Goal: Task Accomplishment & Management: Complete application form

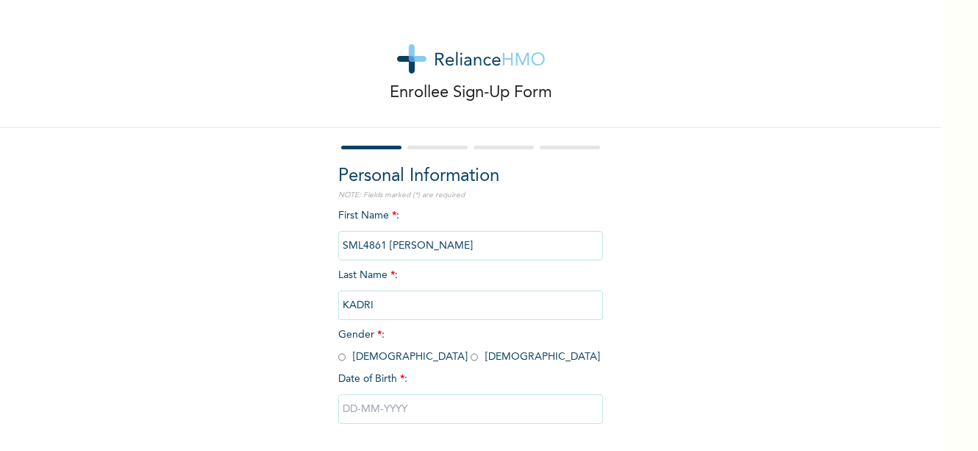
scroll to position [66, 0]
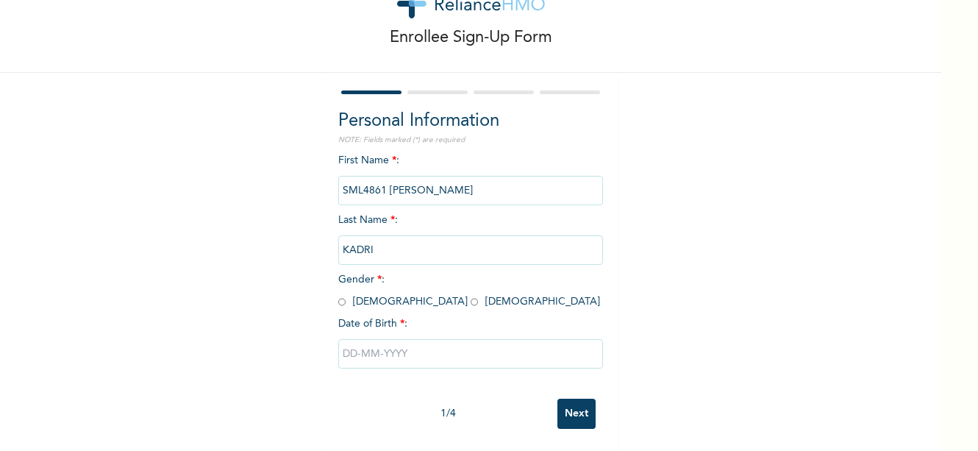
click at [401, 354] on input "text" at bounding box center [470, 353] width 265 height 29
select select "8"
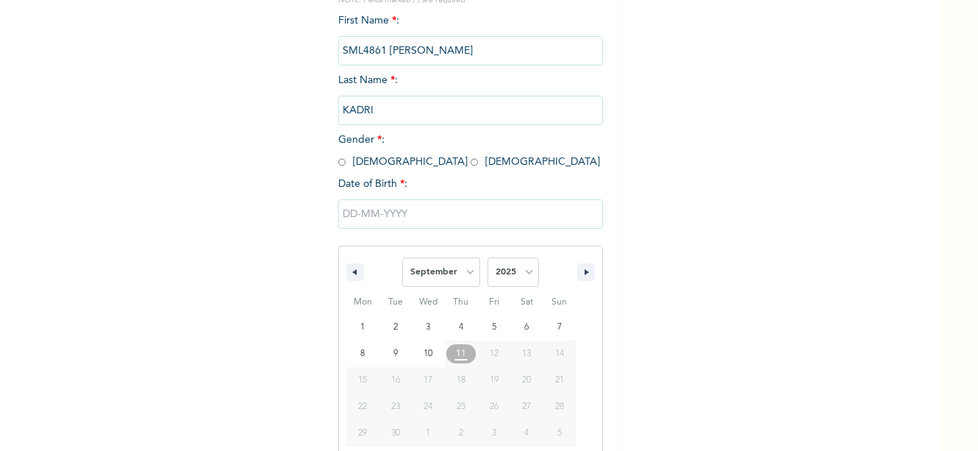
scroll to position [218, 0]
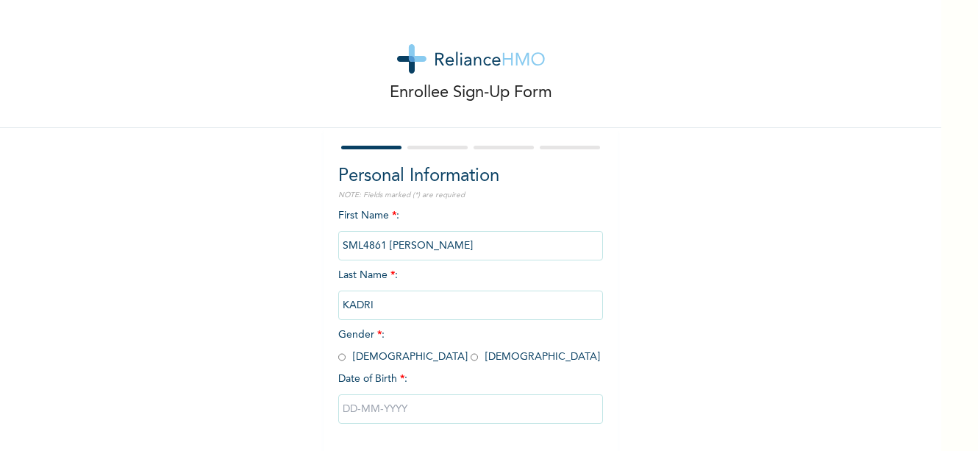
scroll to position [66, 0]
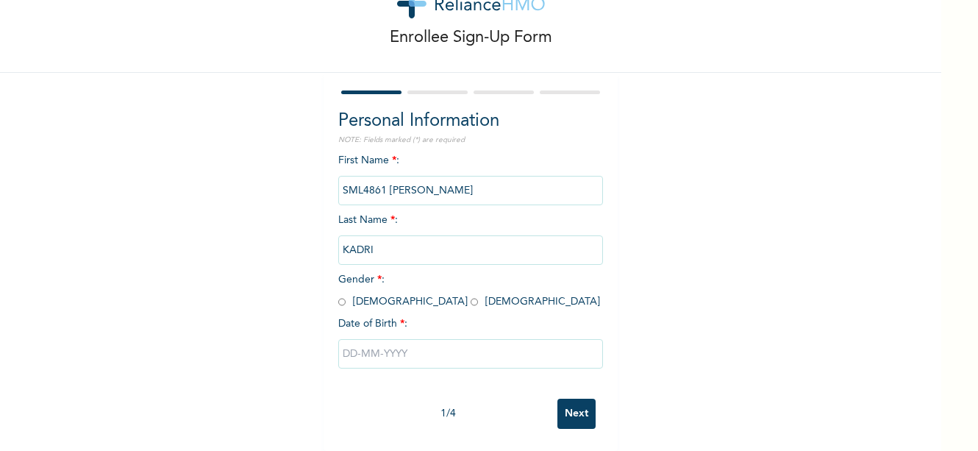
click at [435, 339] on input "text" at bounding box center [470, 353] width 265 height 29
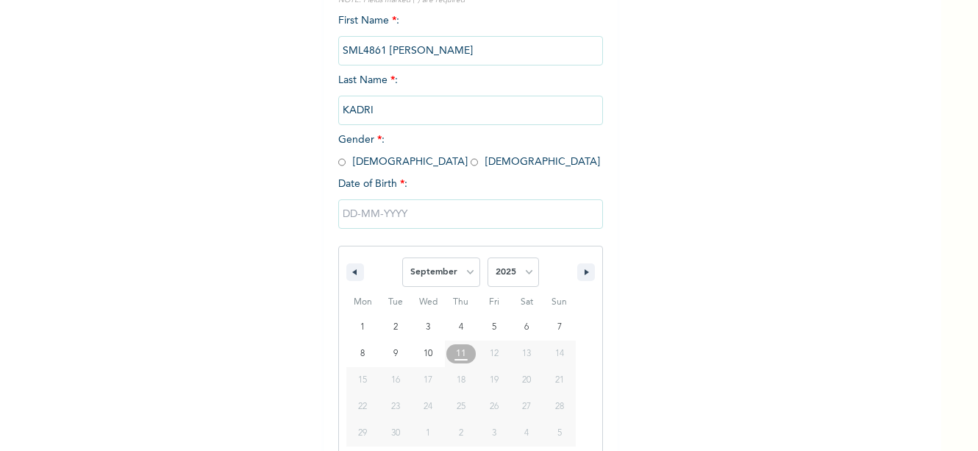
scroll to position [218, 0]
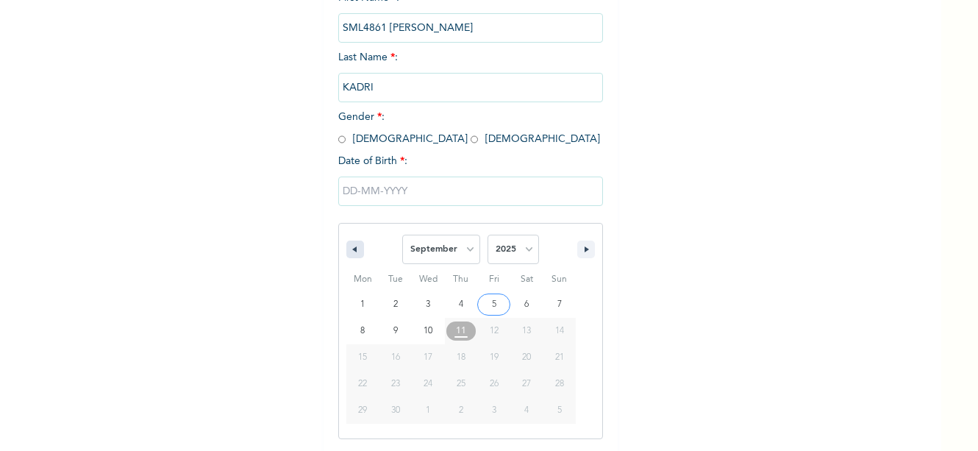
click at [351, 246] on button "button" at bounding box center [355, 249] width 18 height 18
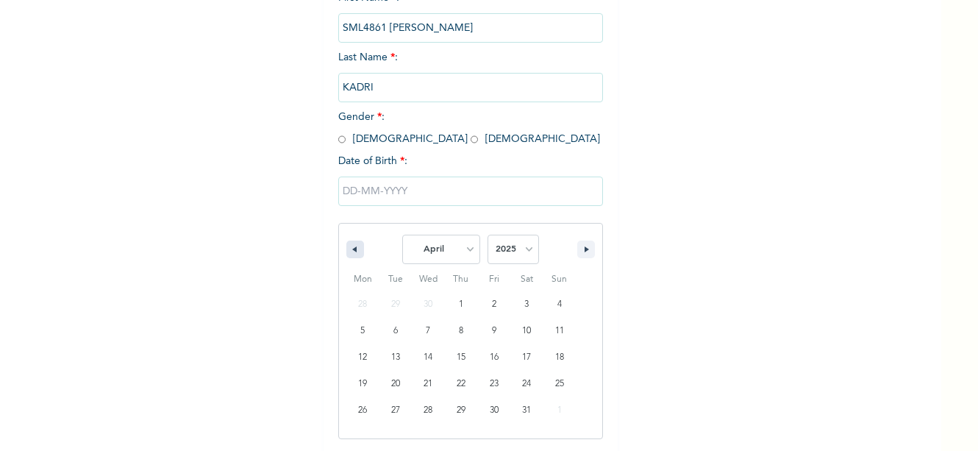
click at [351, 246] on button "button" at bounding box center [355, 249] width 18 height 18
select select "11"
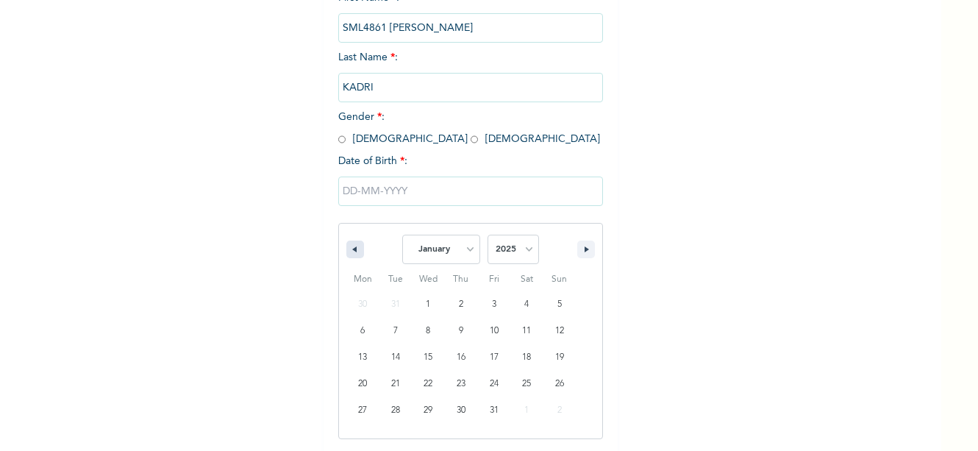
select select "2024"
click at [351, 246] on button "button" at bounding box center [355, 249] width 18 height 18
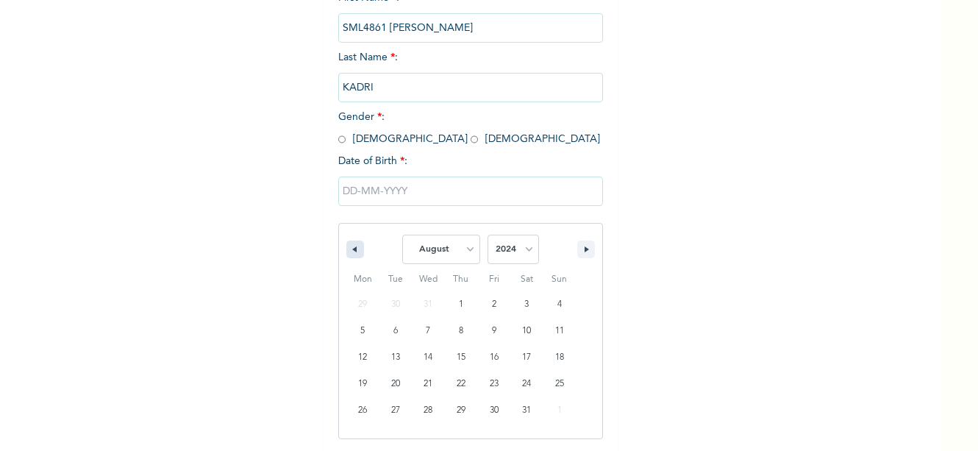
click at [351, 246] on button "button" at bounding box center [355, 249] width 18 height 18
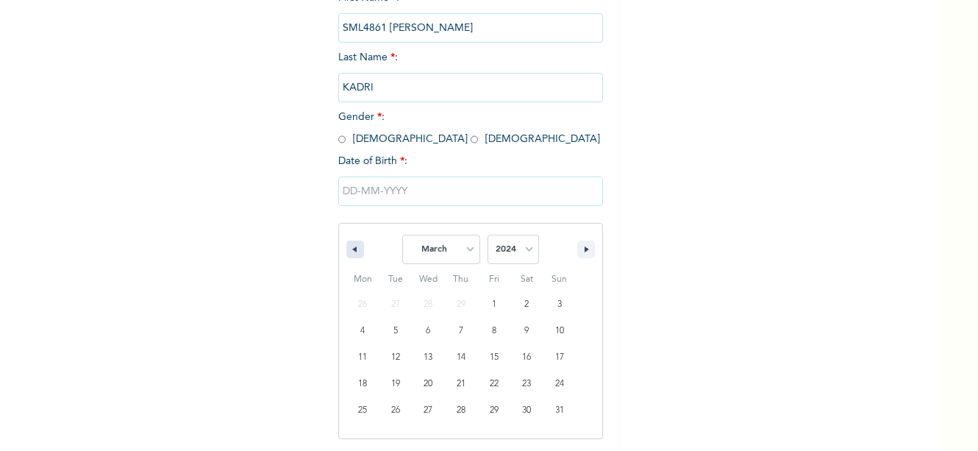
click at [351, 246] on button "button" at bounding box center [355, 249] width 18 height 18
select select "11"
select select "2023"
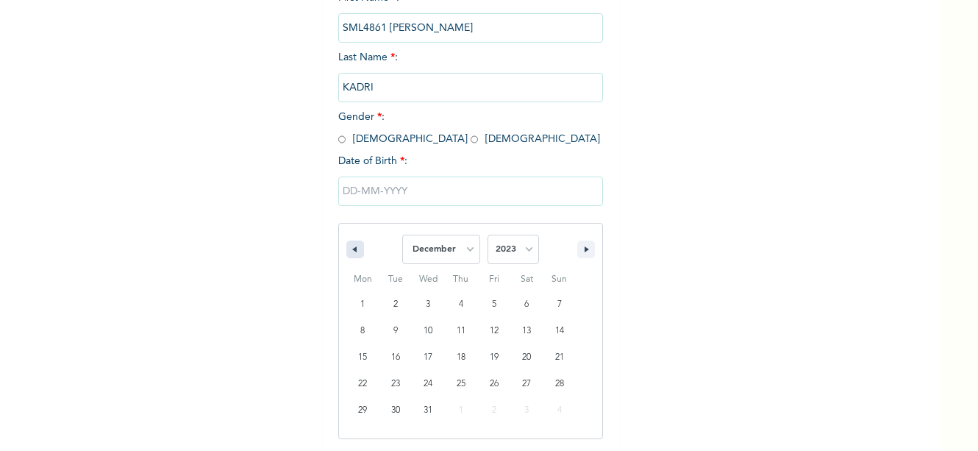
click at [351, 246] on button "button" at bounding box center [355, 249] width 18 height 18
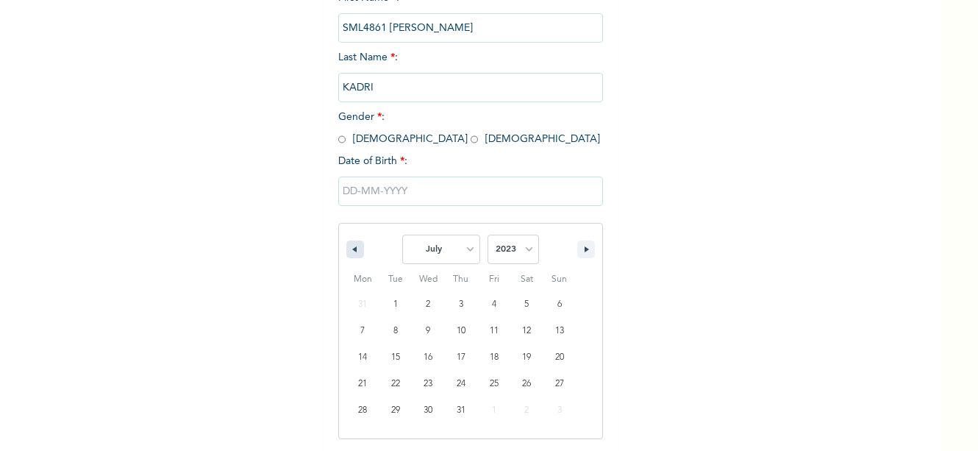
click at [351, 246] on button "button" at bounding box center [355, 249] width 18 height 18
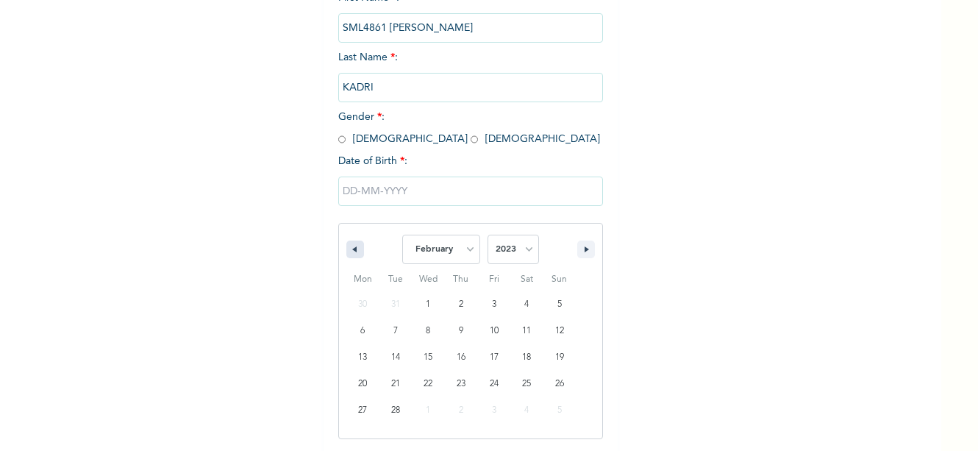
click at [351, 246] on button "button" at bounding box center [355, 249] width 18 height 18
select select "11"
select select "2022"
click at [351, 246] on button "button" at bounding box center [355, 249] width 18 height 18
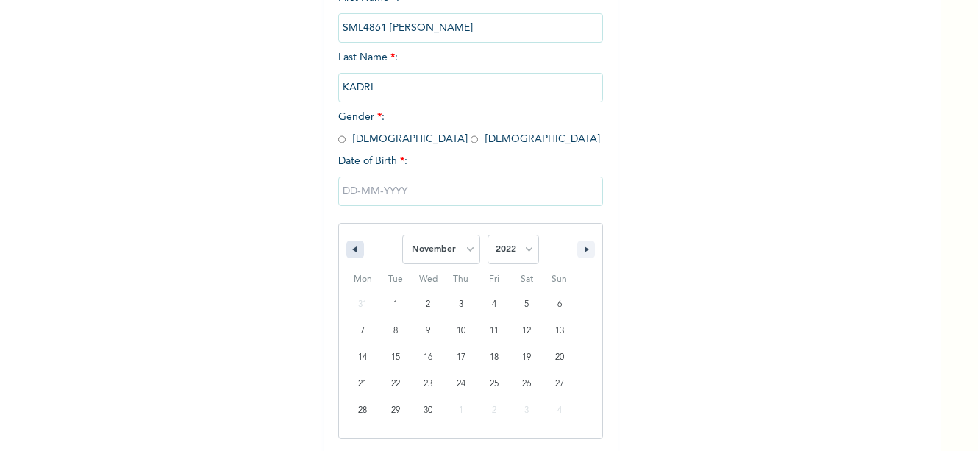
click at [351, 246] on button "button" at bounding box center [355, 249] width 18 height 18
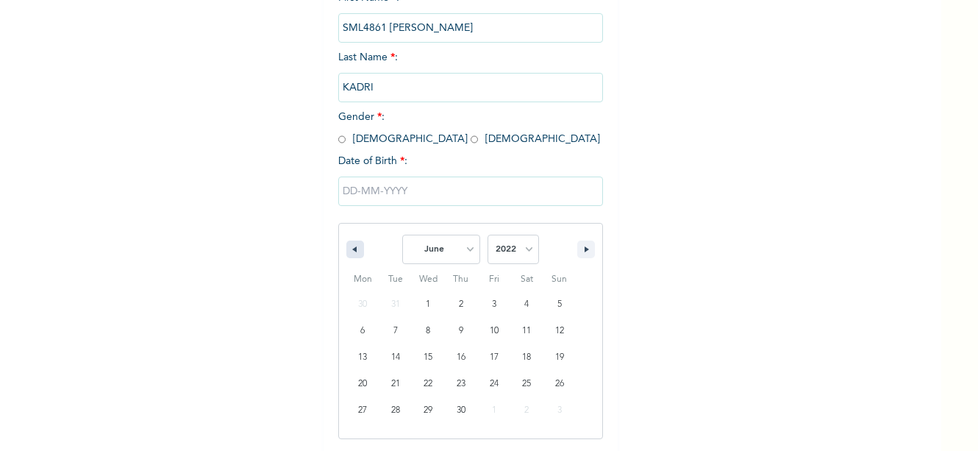
click at [351, 246] on button "button" at bounding box center [355, 249] width 18 height 18
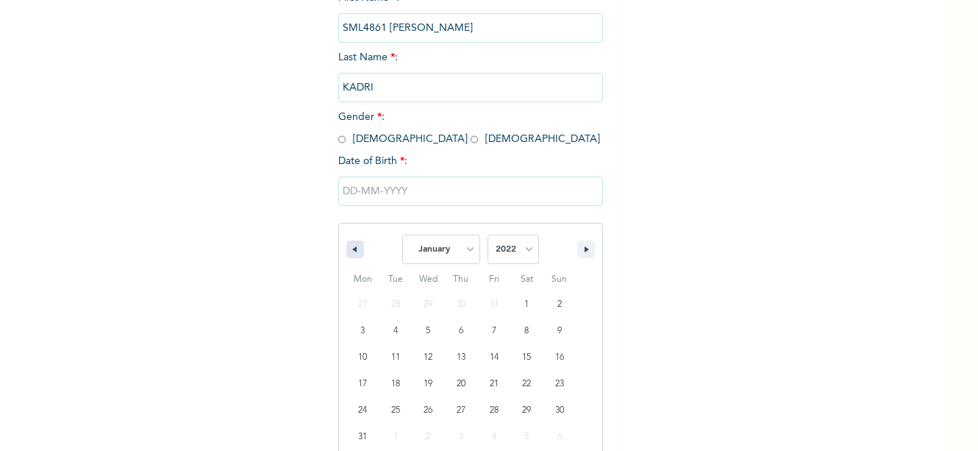
click at [351, 246] on button "button" at bounding box center [355, 249] width 18 height 18
select select "11"
select select "2021"
click at [351, 246] on button "button" at bounding box center [355, 249] width 18 height 18
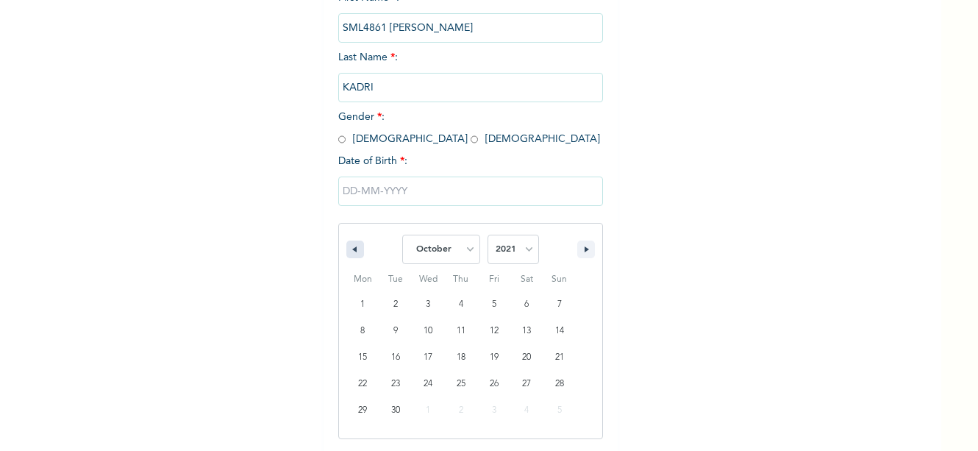
click at [351, 246] on button "button" at bounding box center [355, 249] width 18 height 18
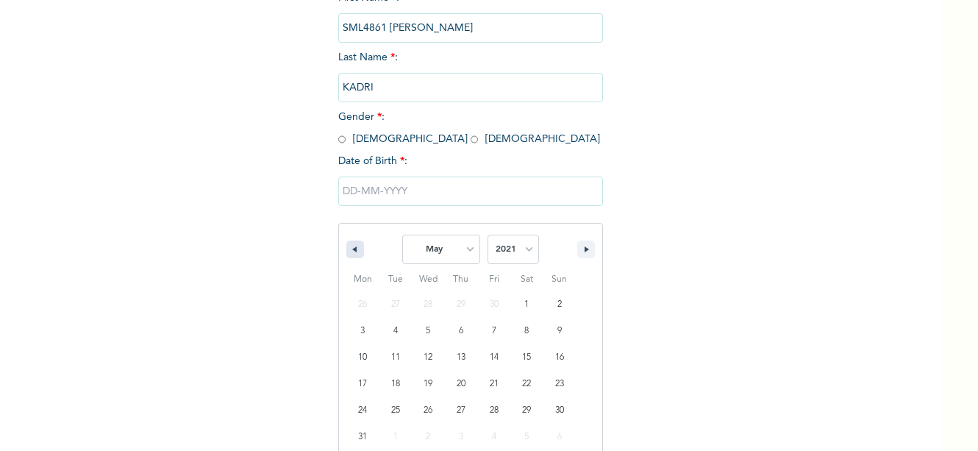
click at [351, 246] on button "button" at bounding box center [355, 249] width 18 height 18
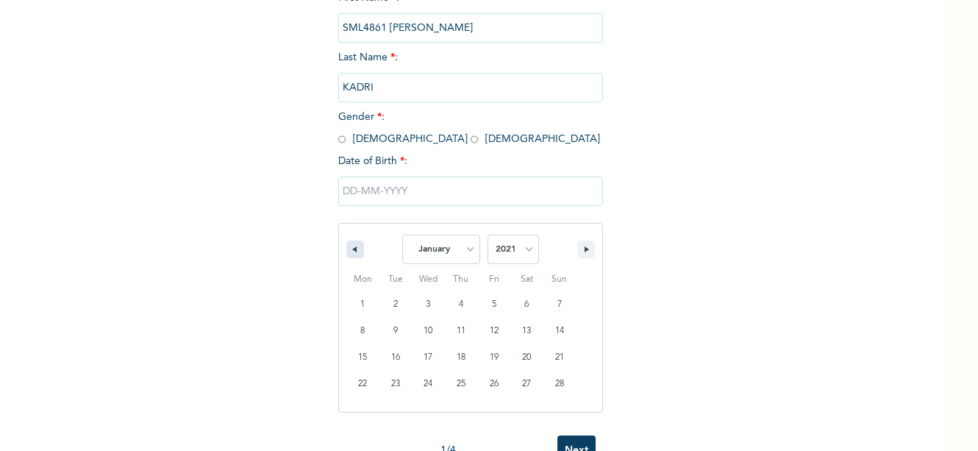
select select "11"
select select "2020"
click at [351, 246] on button "button" at bounding box center [355, 249] width 18 height 18
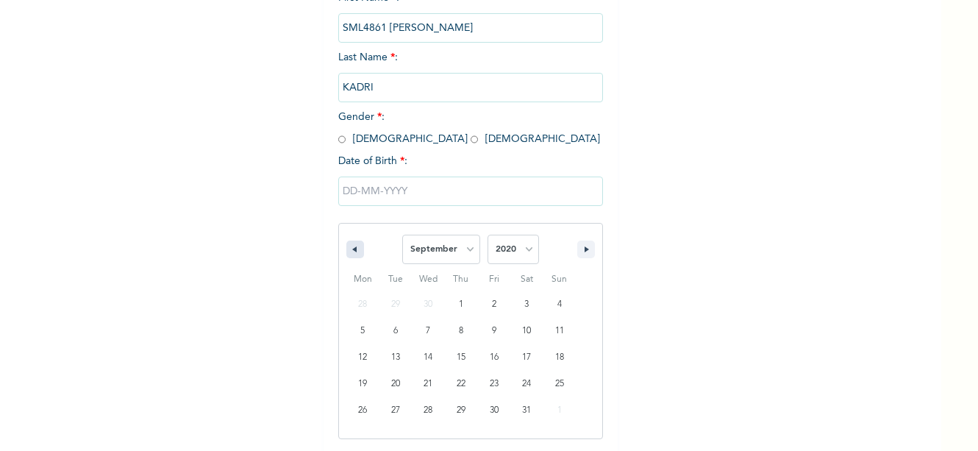
click at [351, 246] on button "button" at bounding box center [355, 249] width 18 height 18
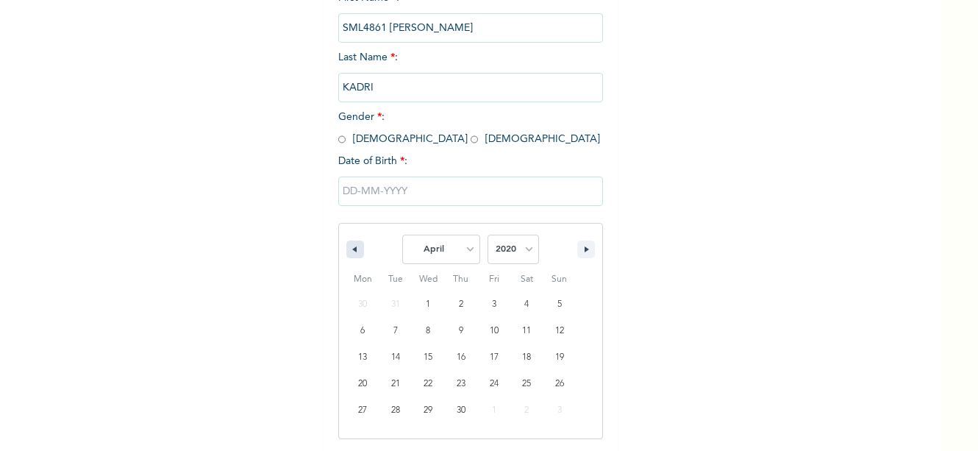
click at [351, 246] on button "button" at bounding box center [355, 249] width 18 height 18
select select "11"
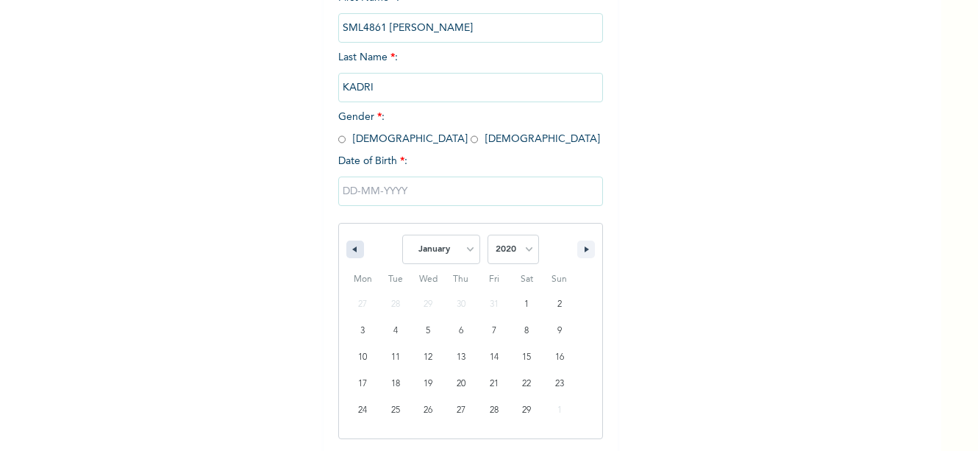
select select "2019"
click at [351, 246] on button "button" at bounding box center [355, 249] width 18 height 18
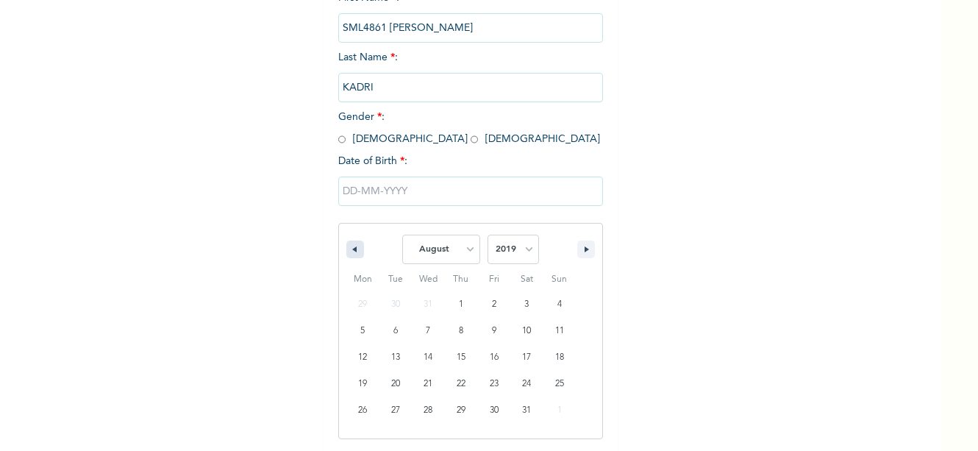
click at [351, 246] on button "button" at bounding box center [355, 249] width 18 height 18
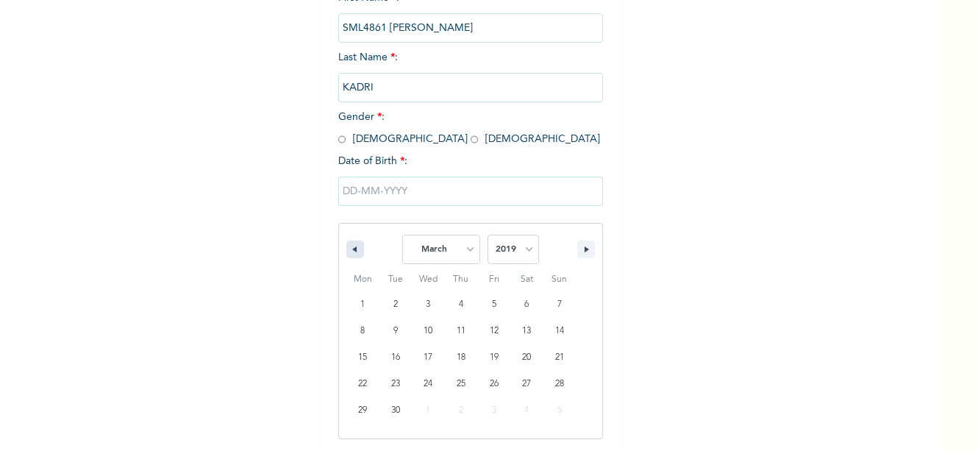
click at [351, 246] on button "button" at bounding box center [355, 249] width 18 height 18
select select "11"
select select "2018"
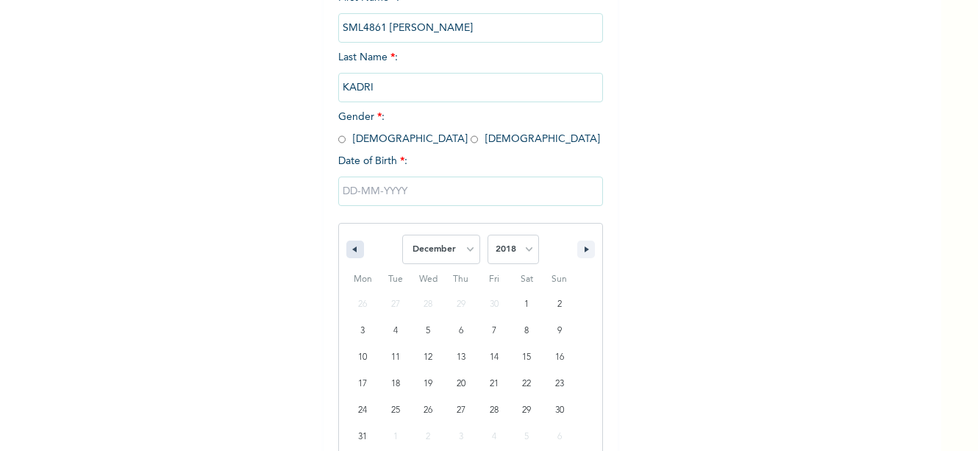
click at [351, 246] on button "button" at bounding box center [355, 249] width 18 height 18
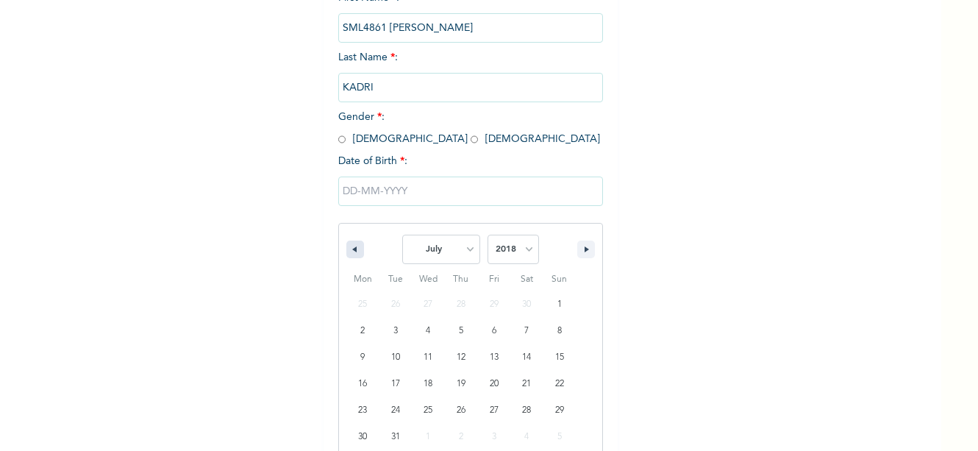
click at [351, 246] on button "button" at bounding box center [355, 249] width 18 height 18
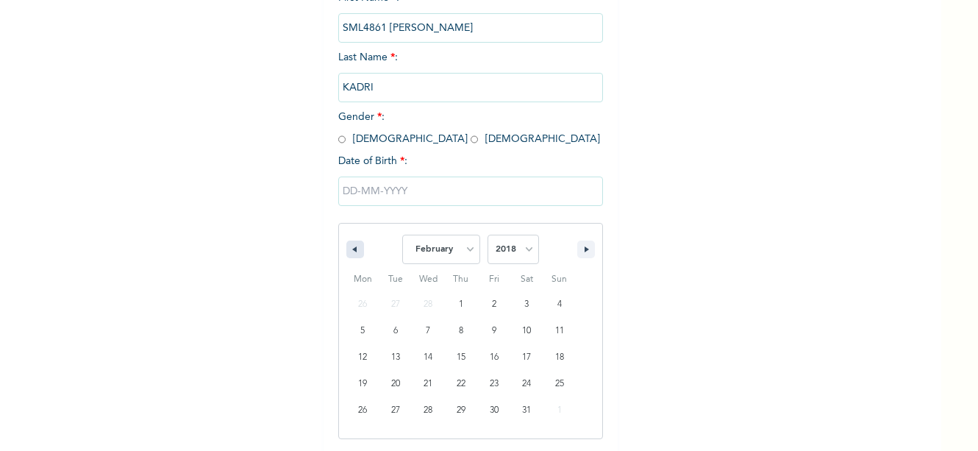
click at [351, 246] on button "button" at bounding box center [355, 249] width 18 height 18
select select "11"
select select "2017"
click at [351, 246] on button "button" at bounding box center [355, 249] width 18 height 18
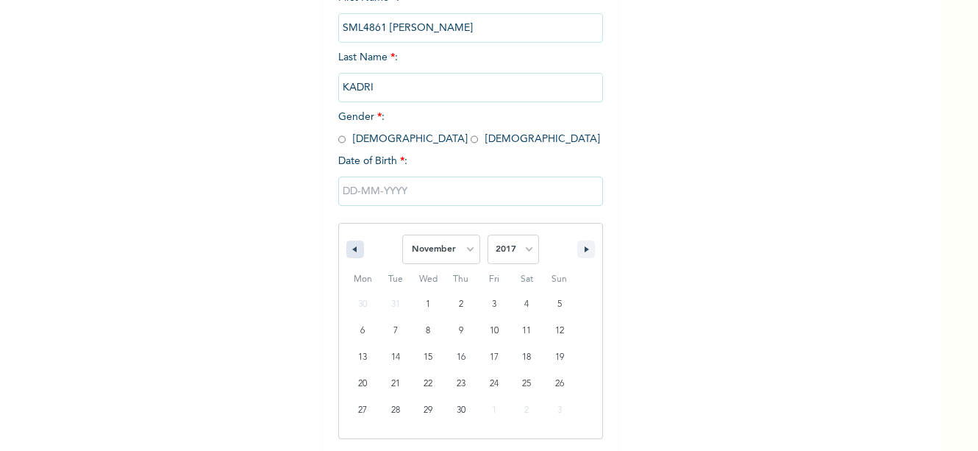
click at [351, 246] on button "button" at bounding box center [355, 249] width 18 height 18
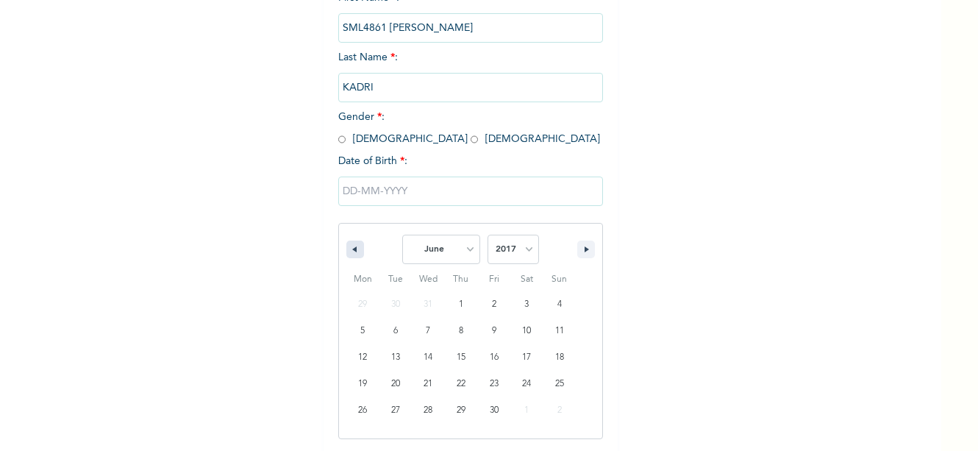
click at [351, 246] on button "button" at bounding box center [355, 249] width 18 height 18
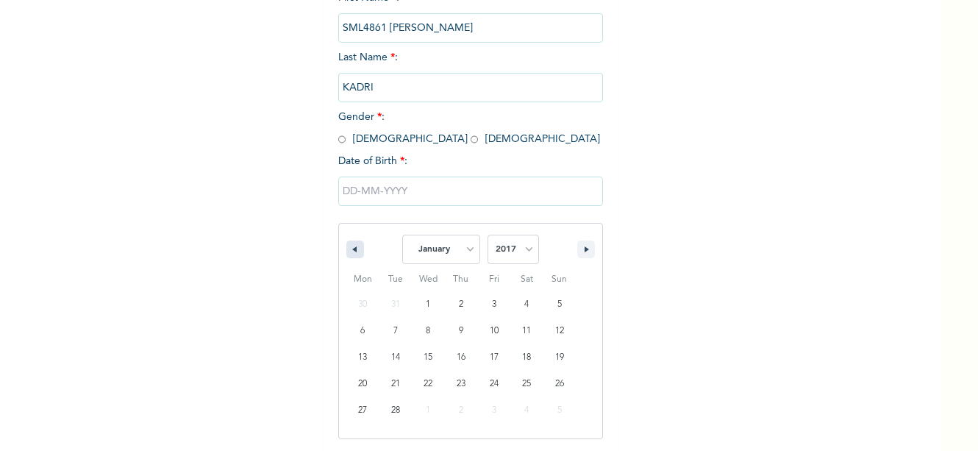
click at [351, 246] on button "button" at bounding box center [355, 249] width 18 height 18
select select "11"
select select "2016"
click at [351, 246] on button "button" at bounding box center [355, 249] width 18 height 18
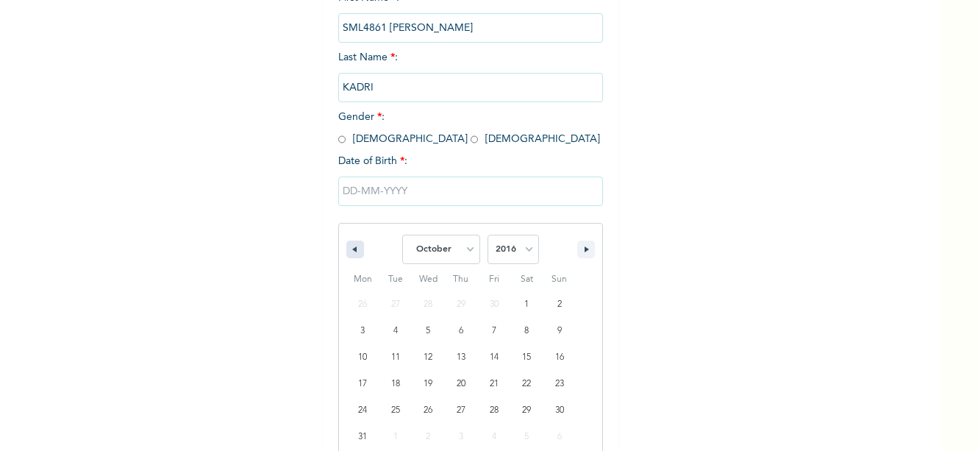
click at [351, 246] on button "button" at bounding box center [355, 249] width 18 height 18
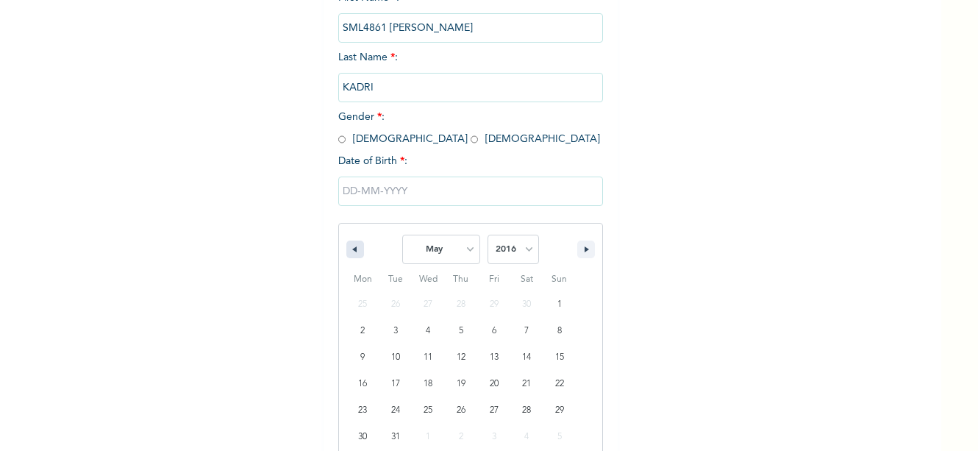
click at [351, 246] on button "button" at bounding box center [355, 249] width 18 height 18
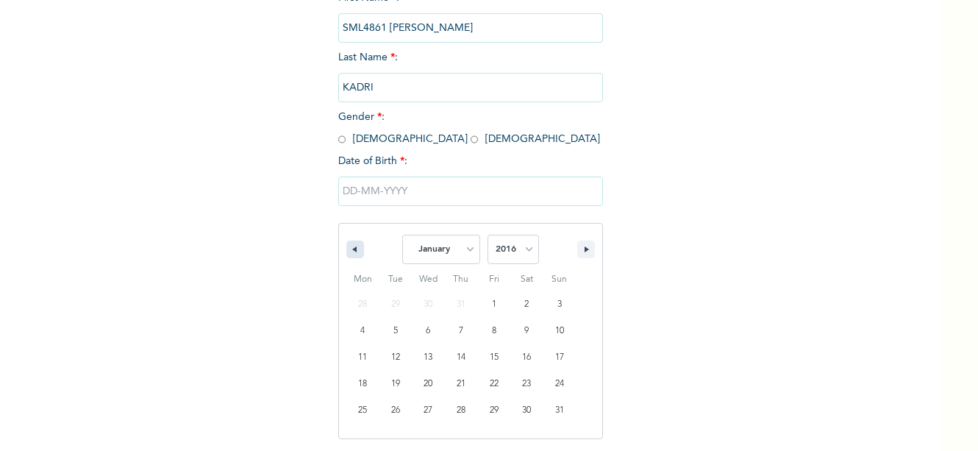
select select "11"
select select "2015"
click at [351, 246] on button "button" at bounding box center [355, 249] width 18 height 18
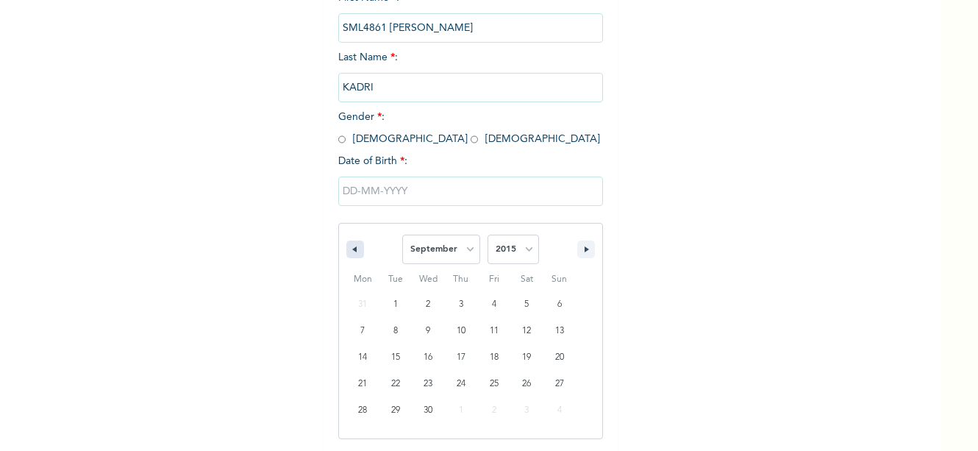
click at [351, 246] on button "button" at bounding box center [355, 249] width 18 height 18
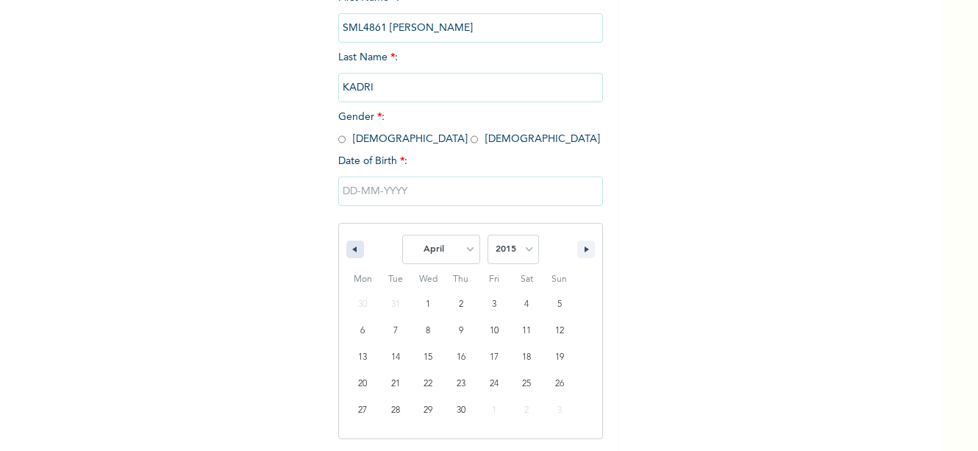
click at [351, 246] on button "button" at bounding box center [355, 249] width 18 height 18
select select "11"
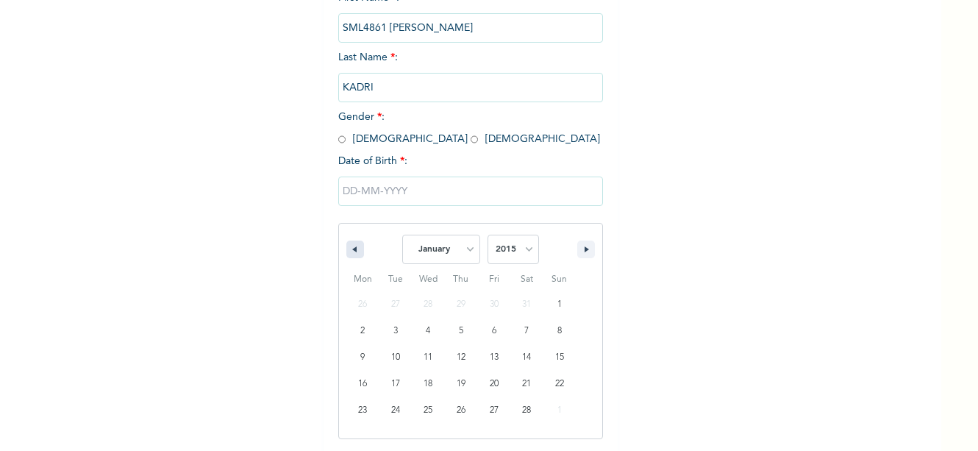
select select "2014"
click at [351, 246] on button "button" at bounding box center [355, 249] width 18 height 18
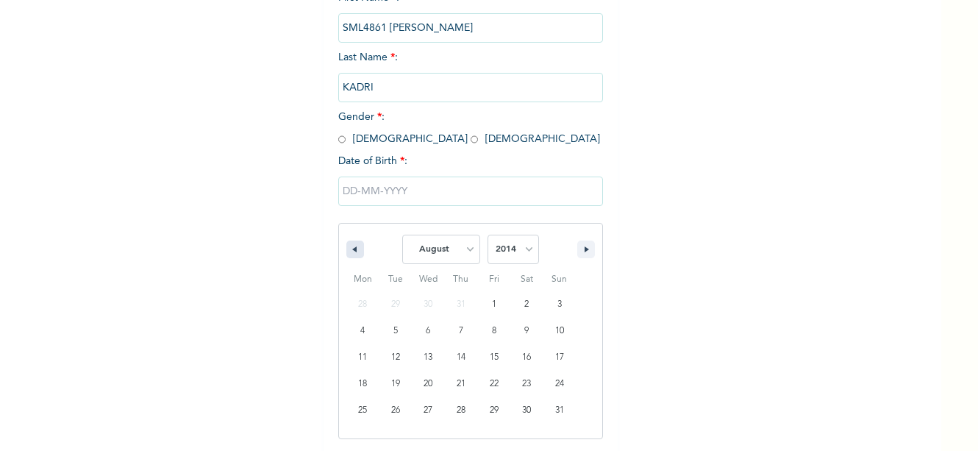
click at [351, 246] on button "button" at bounding box center [355, 249] width 18 height 18
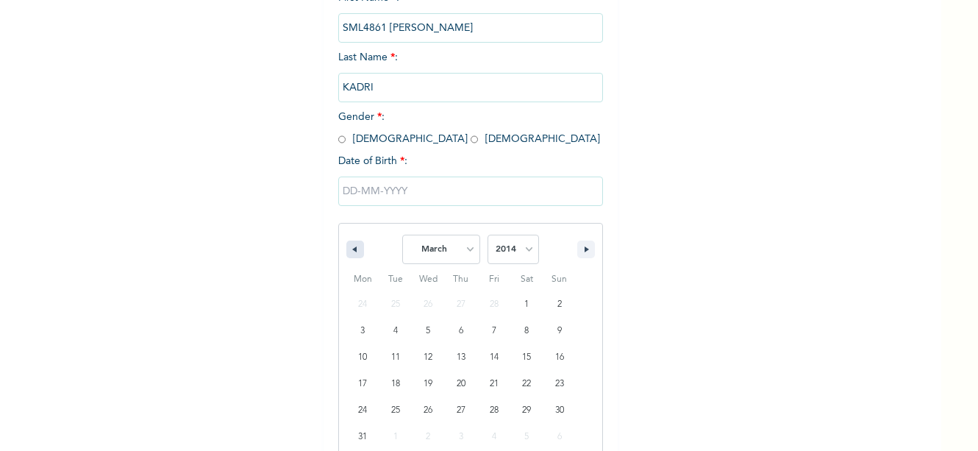
click at [351, 246] on button "button" at bounding box center [355, 249] width 18 height 18
select select "11"
select select "2013"
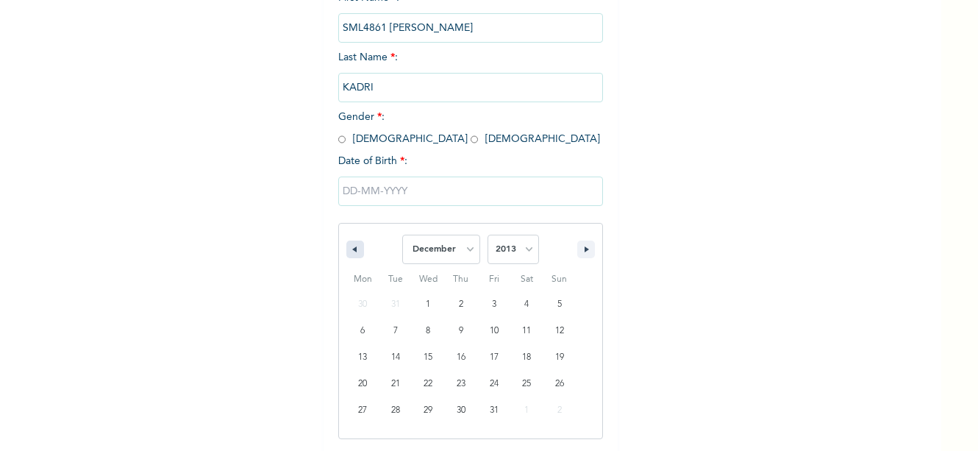
click at [351, 246] on button "button" at bounding box center [355, 249] width 18 height 18
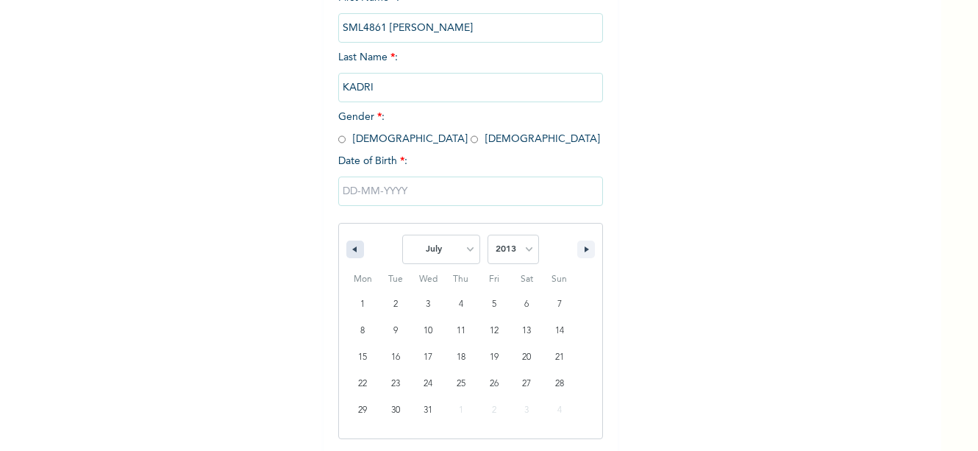
click at [351, 246] on button "button" at bounding box center [355, 249] width 18 height 18
click at [351, 247] on button "button" at bounding box center [355, 249] width 18 height 18
click at [351, 247] on icon "button" at bounding box center [352, 249] width 7 height 6
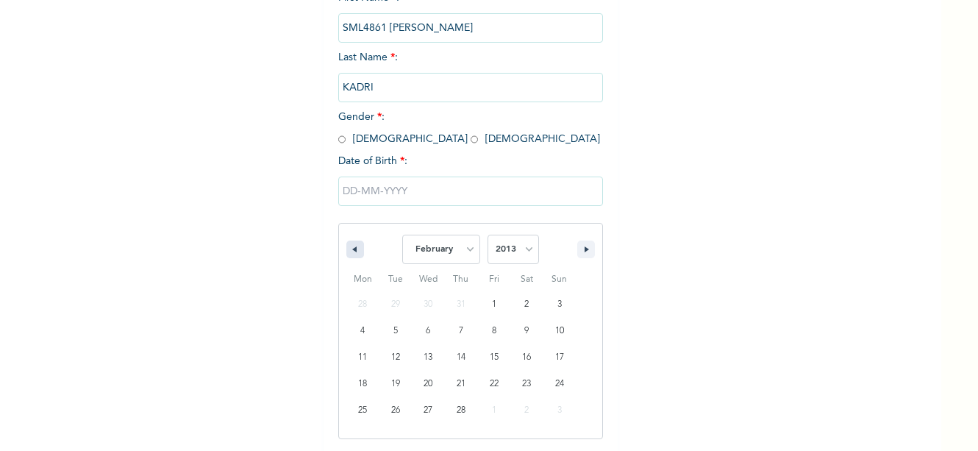
click at [351, 247] on icon "button" at bounding box center [352, 249] width 7 height 6
select select "11"
select select "2012"
click at [351, 247] on icon "button" at bounding box center [352, 249] width 7 height 6
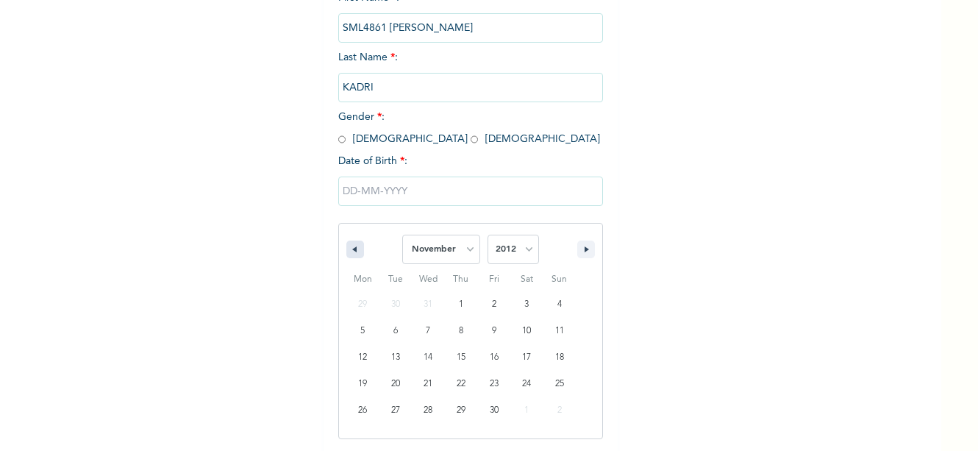
click at [351, 247] on icon "button" at bounding box center [352, 249] width 7 height 6
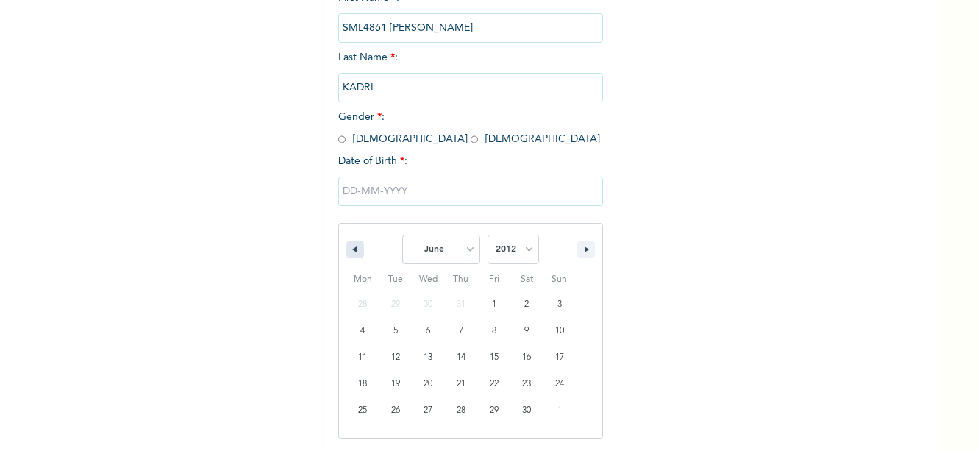
click at [351, 247] on icon "button" at bounding box center [352, 249] width 7 height 6
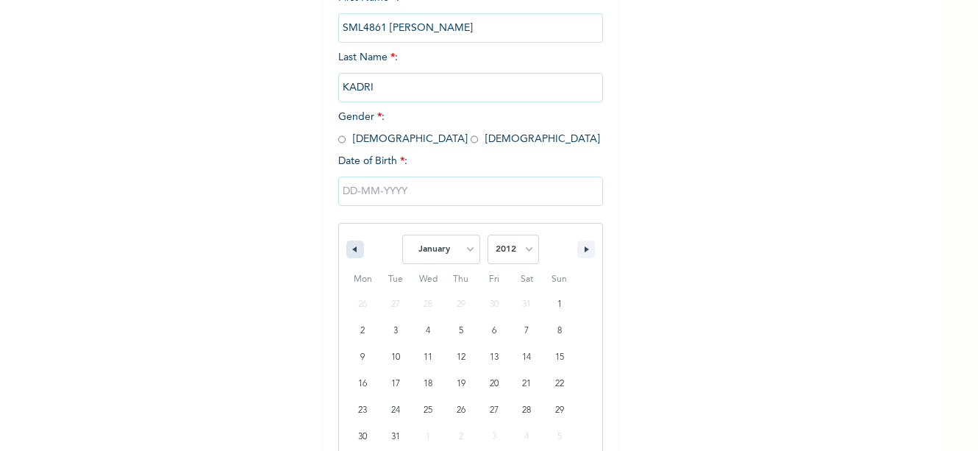
click at [351, 247] on icon "button" at bounding box center [352, 249] width 7 height 6
select select "11"
select select "2011"
click at [351, 247] on icon "button" at bounding box center [352, 249] width 7 height 6
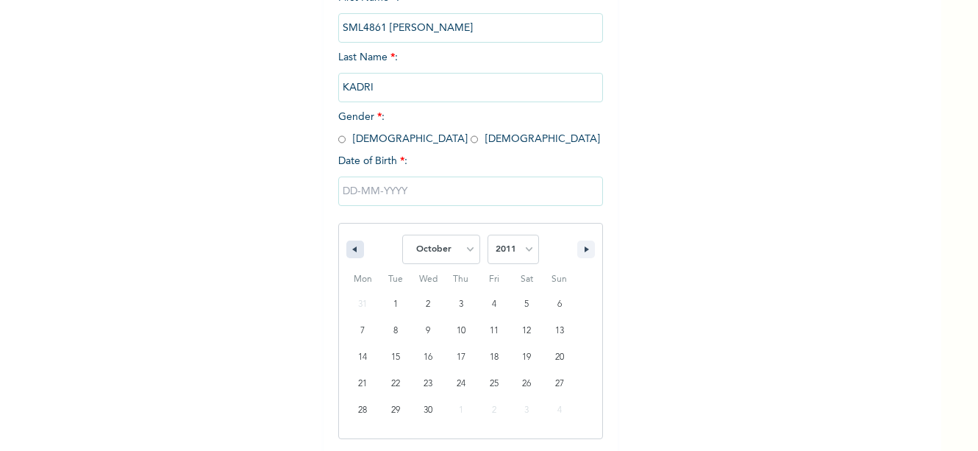
click at [351, 247] on icon "button" at bounding box center [352, 249] width 7 height 6
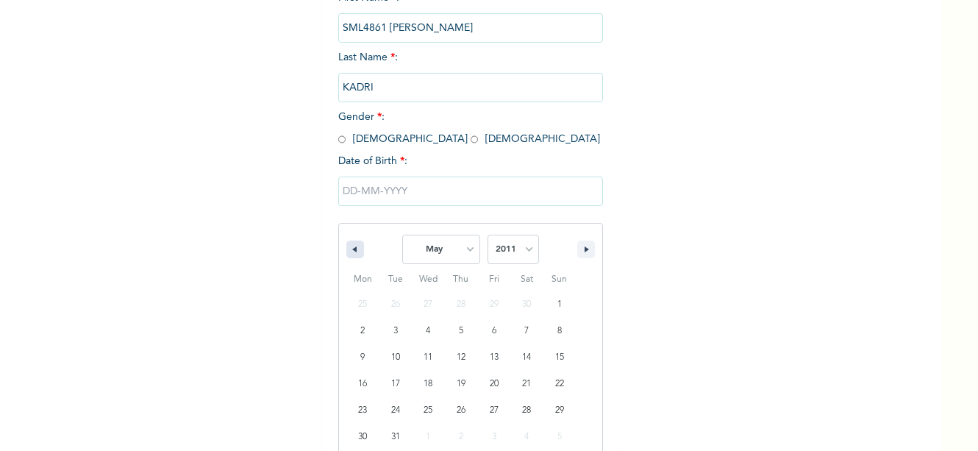
click at [351, 247] on icon "button" at bounding box center [352, 249] width 7 height 6
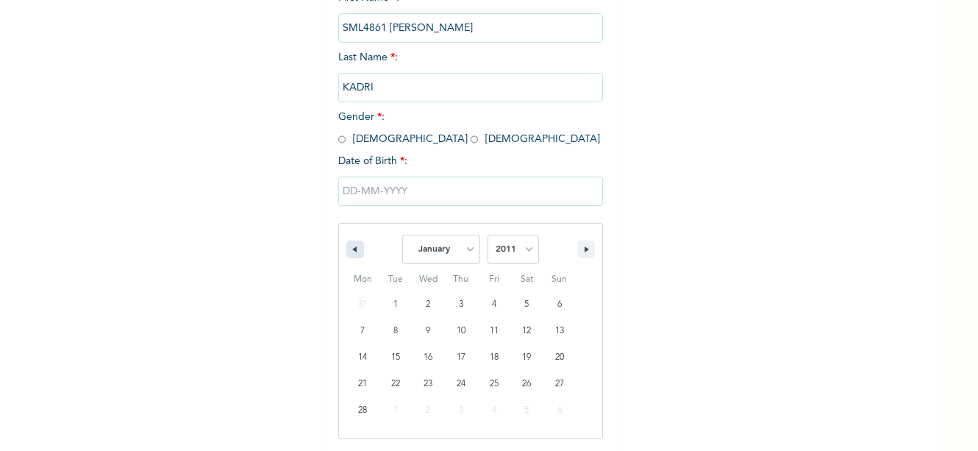
select select "11"
select select "2010"
click at [351, 247] on icon "button" at bounding box center [352, 249] width 7 height 6
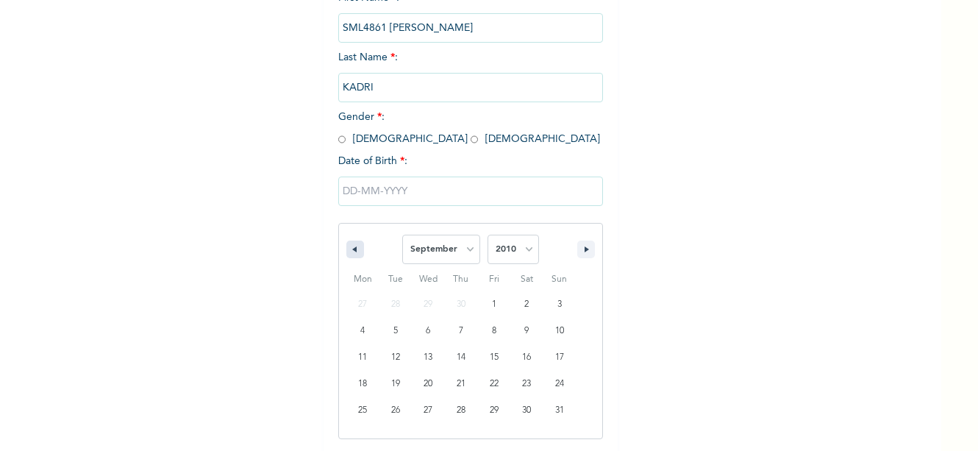
click at [351, 247] on icon "button" at bounding box center [352, 249] width 7 height 6
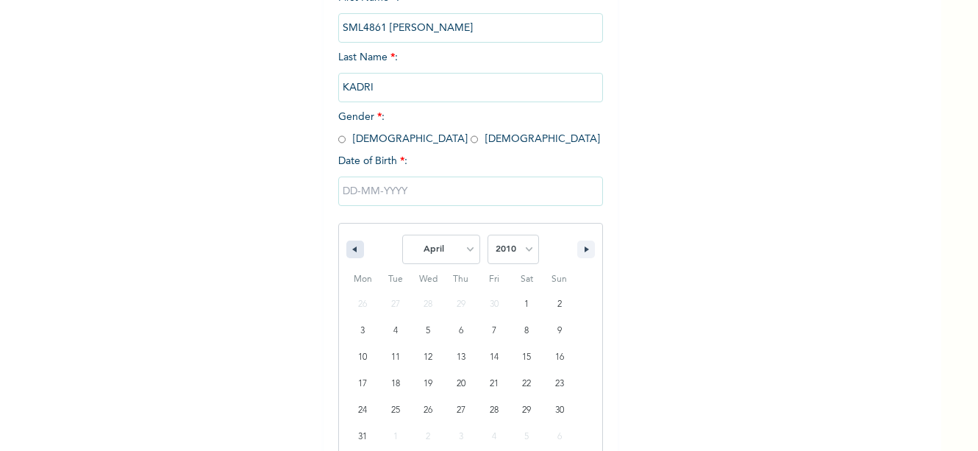
click at [351, 247] on icon "button" at bounding box center [352, 249] width 7 height 6
select select "11"
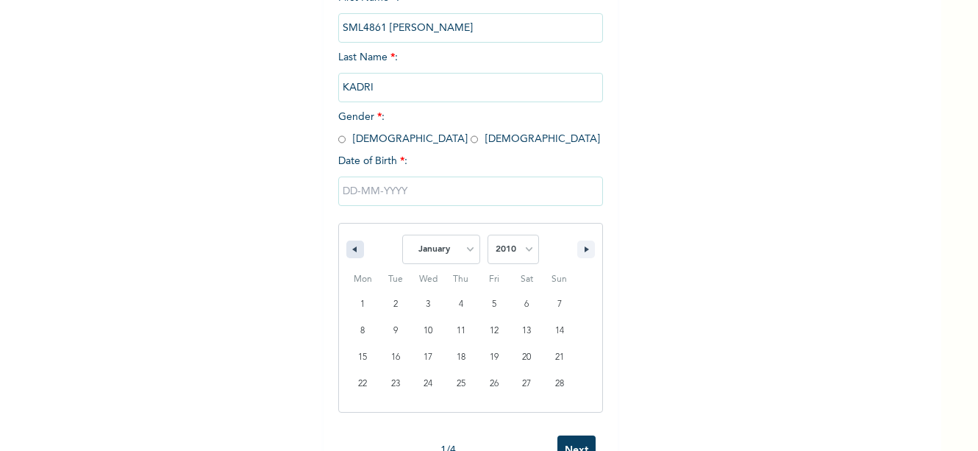
select select "2009"
click at [351, 247] on icon "button" at bounding box center [352, 249] width 7 height 6
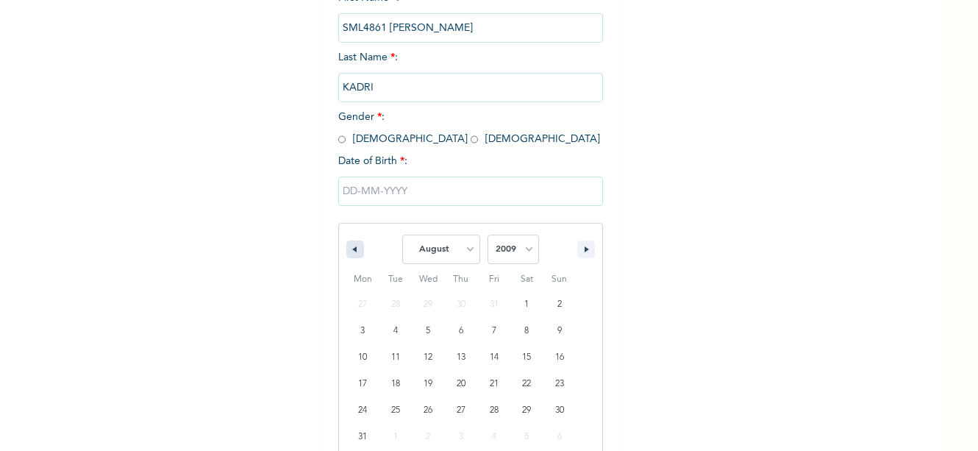
click at [351, 247] on icon "button" at bounding box center [352, 249] width 7 height 6
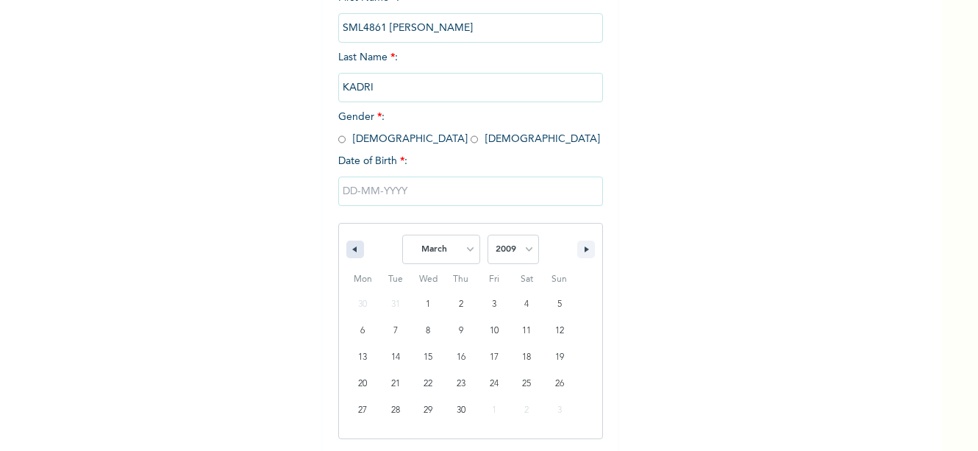
click at [351, 247] on icon "button" at bounding box center [352, 249] width 7 height 6
select select "11"
select select "2008"
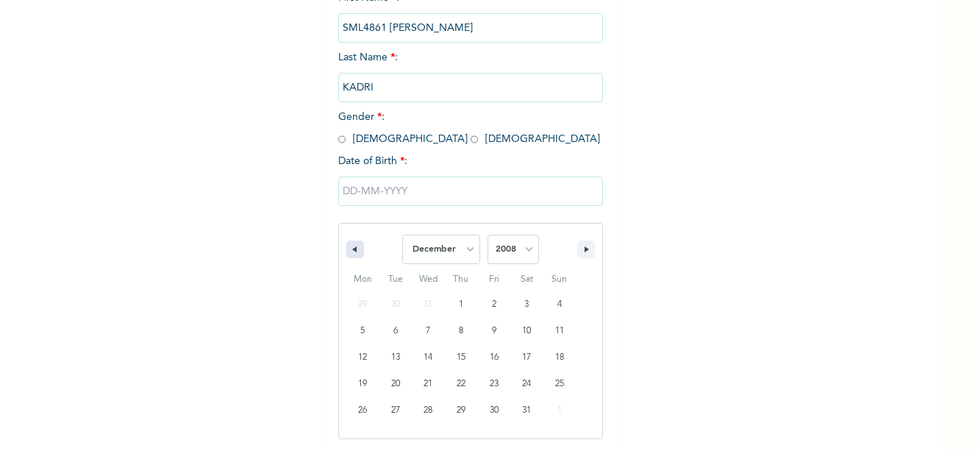
click at [351, 247] on icon "button" at bounding box center [352, 249] width 7 height 6
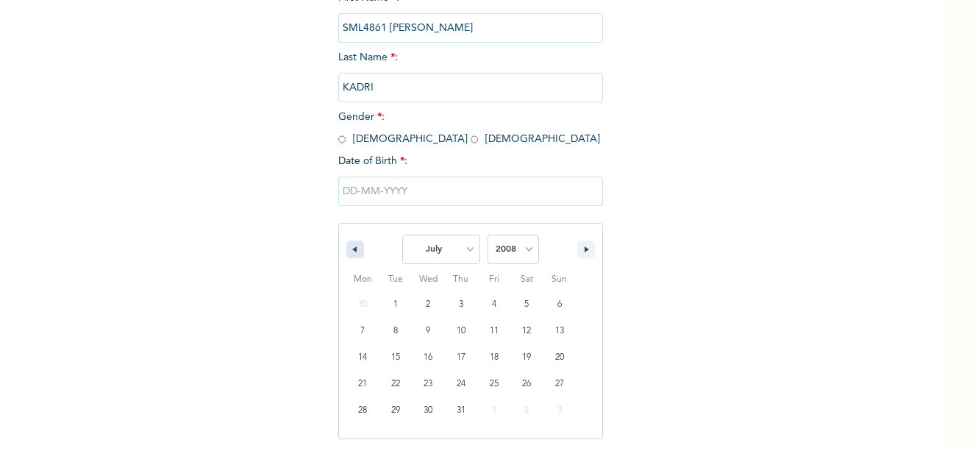
click at [351, 247] on icon "button" at bounding box center [352, 249] width 7 height 6
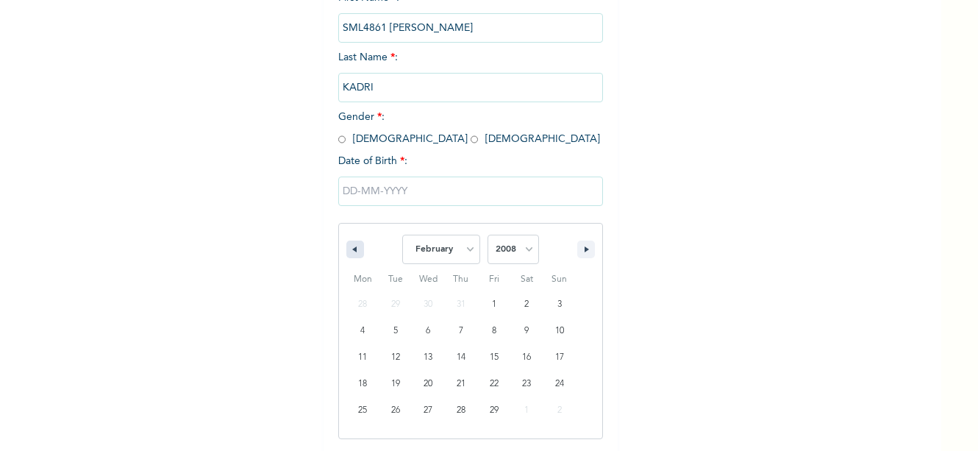
click at [351, 247] on icon "button" at bounding box center [352, 249] width 7 height 6
select select "11"
select select "2007"
click at [351, 247] on icon "button" at bounding box center [352, 249] width 7 height 6
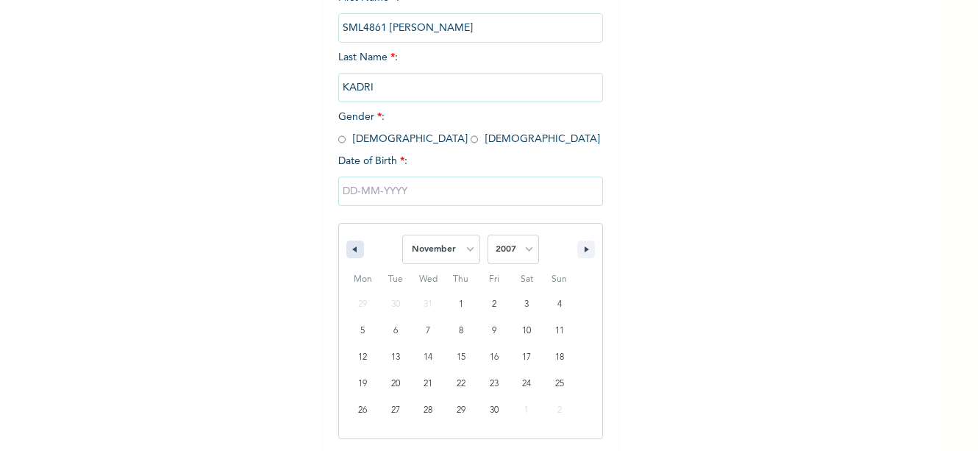
click at [351, 247] on icon "button" at bounding box center [352, 249] width 7 height 6
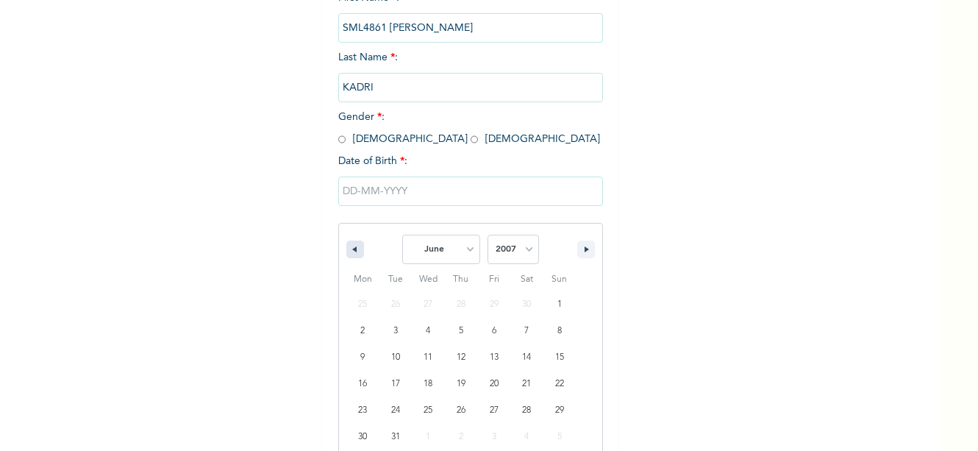
click at [351, 247] on icon "button" at bounding box center [352, 249] width 7 height 6
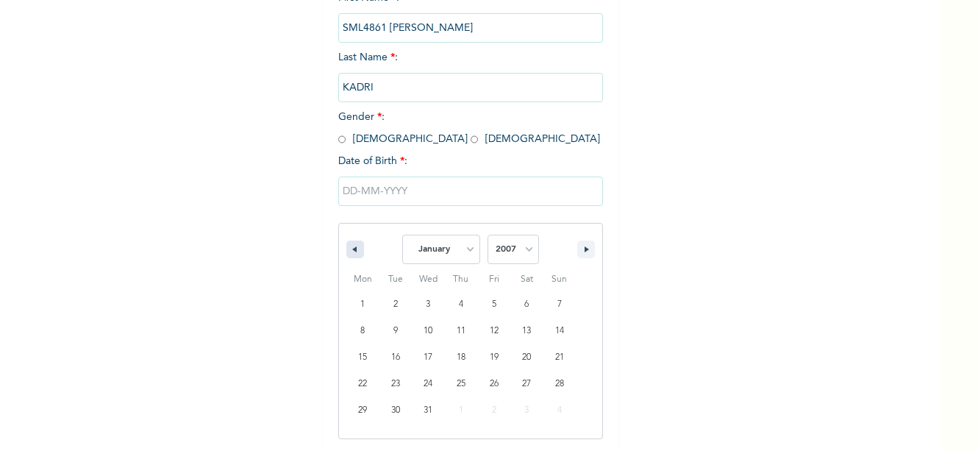
click at [351, 247] on icon "button" at bounding box center [352, 249] width 7 height 6
select select "11"
select select "2006"
click at [351, 247] on icon "button" at bounding box center [352, 249] width 7 height 6
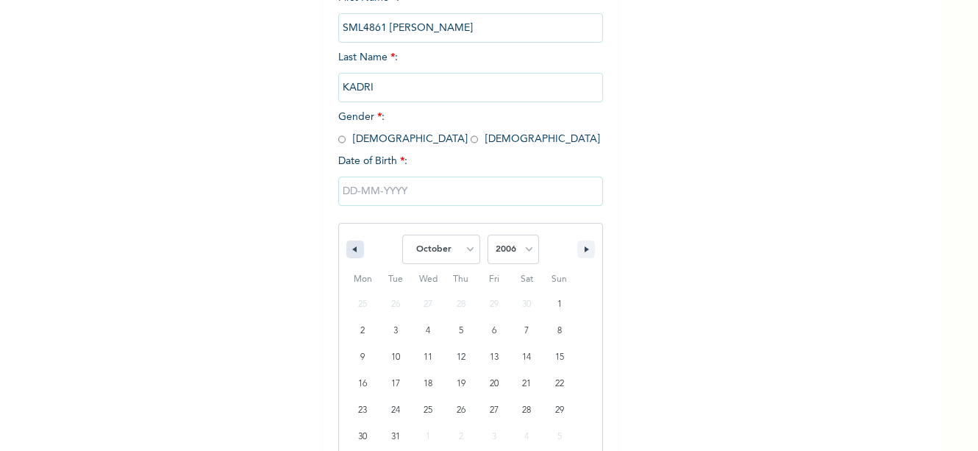
click at [351, 247] on icon "button" at bounding box center [352, 249] width 7 height 6
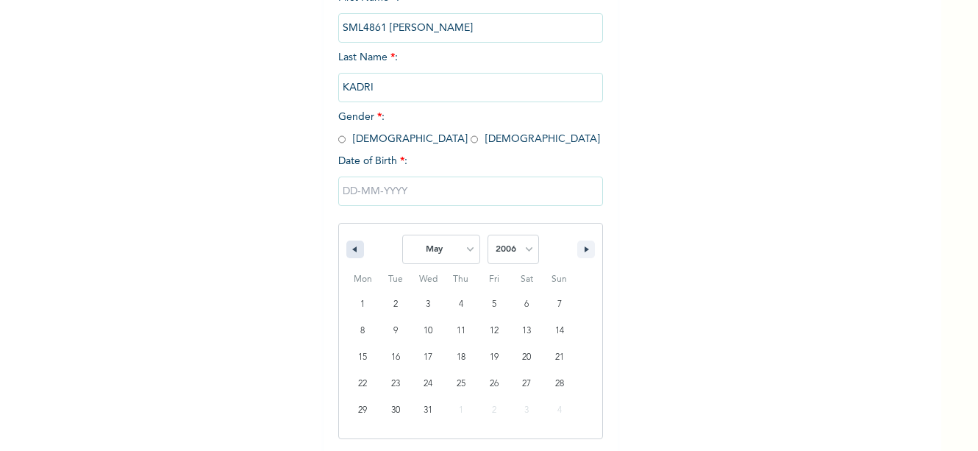
click at [351, 247] on icon "button" at bounding box center [352, 249] width 7 height 6
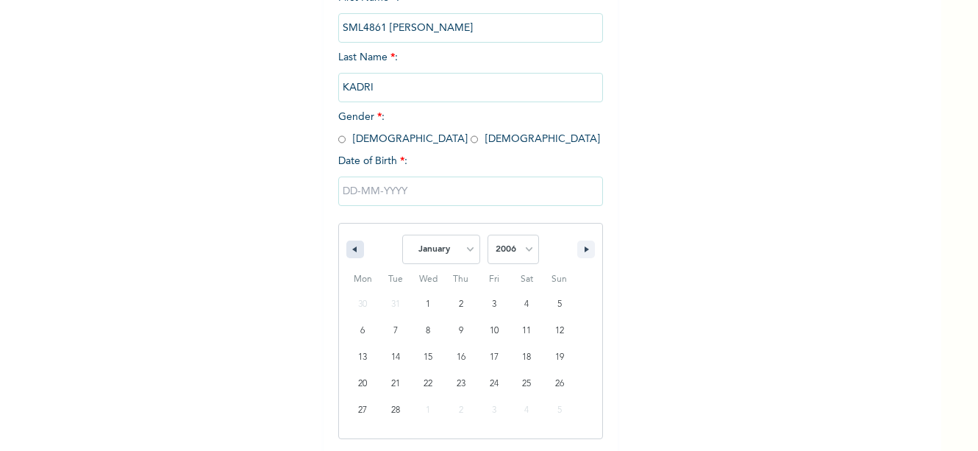
select select "11"
select select "2005"
click at [351, 247] on icon "button" at bounding box center [352, 249] width 7 height 6
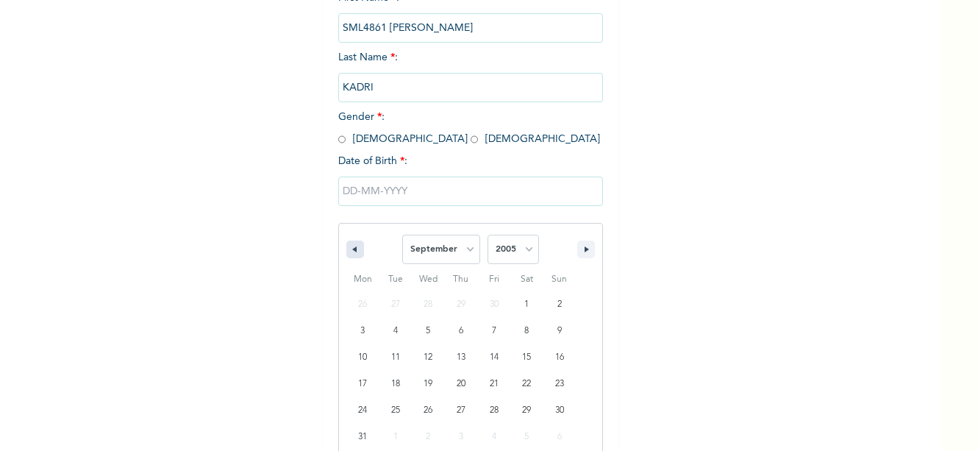
click at [351, 247] on icon "button" at bounding box center [352, 249] width 7 height 6
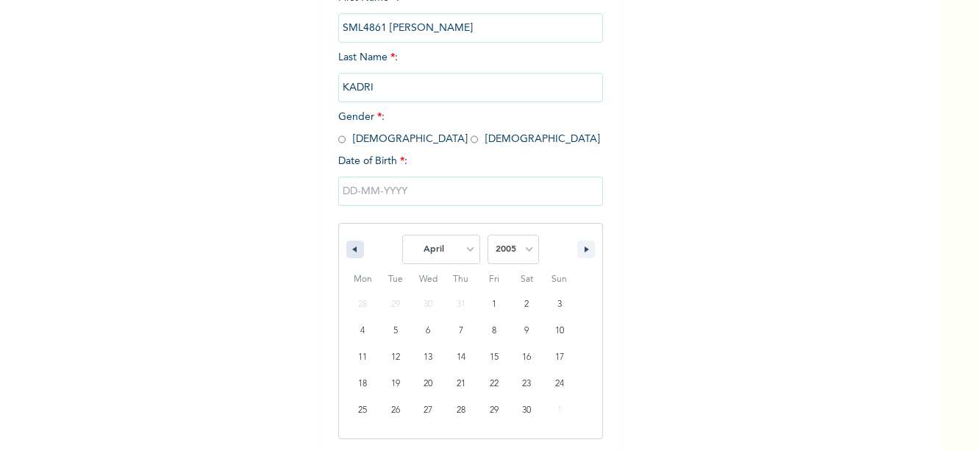
click at [351, 247] on icon "button" at bounding box center [352, 249] width 7 height 6
select select "11"
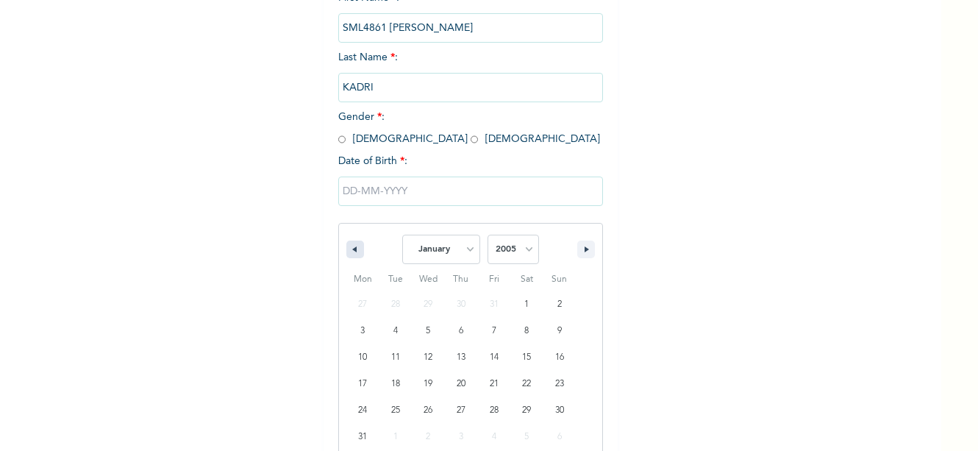
select select "2004"
click at [351, 247] on icon "button" at bounding box center [352, 249] width 7 height 6
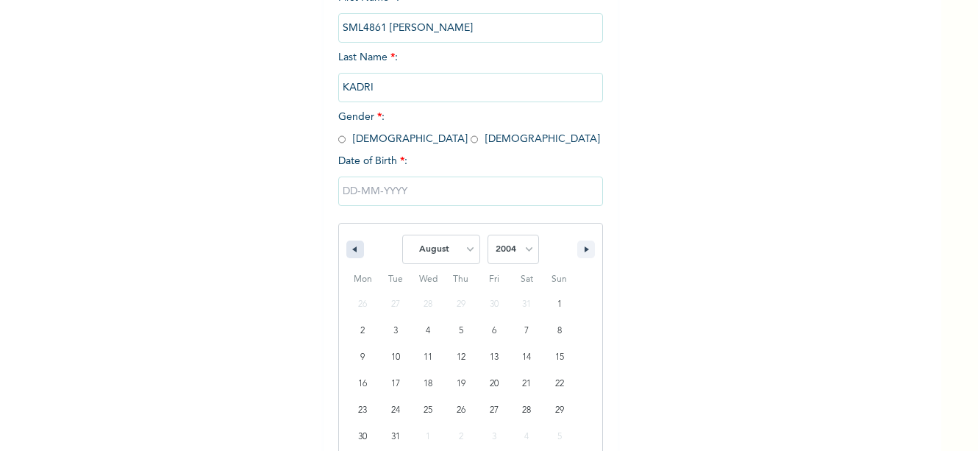
click at [351, 247] on icon "button" at bounding box center [352, 249] width 7 height 6
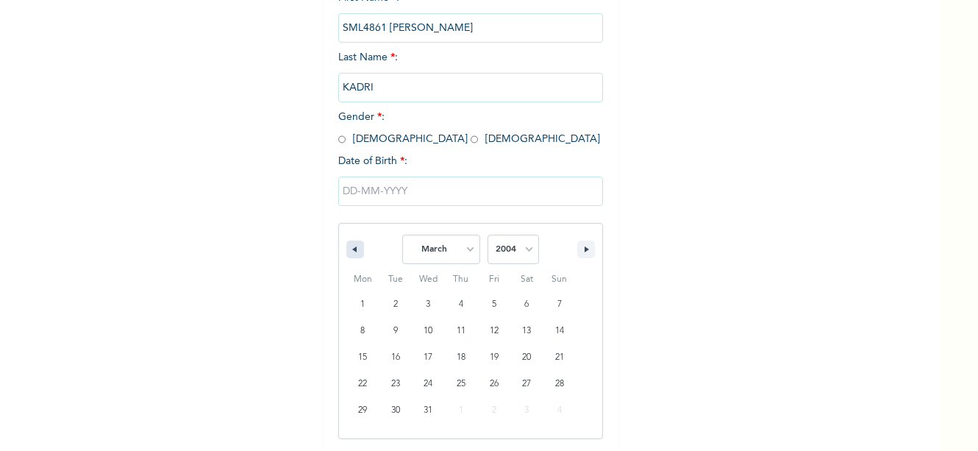
click at [351, 247] on icon "button" at bounding box center [352, 249] width 7 height 6
select select "11"
select select "2003"
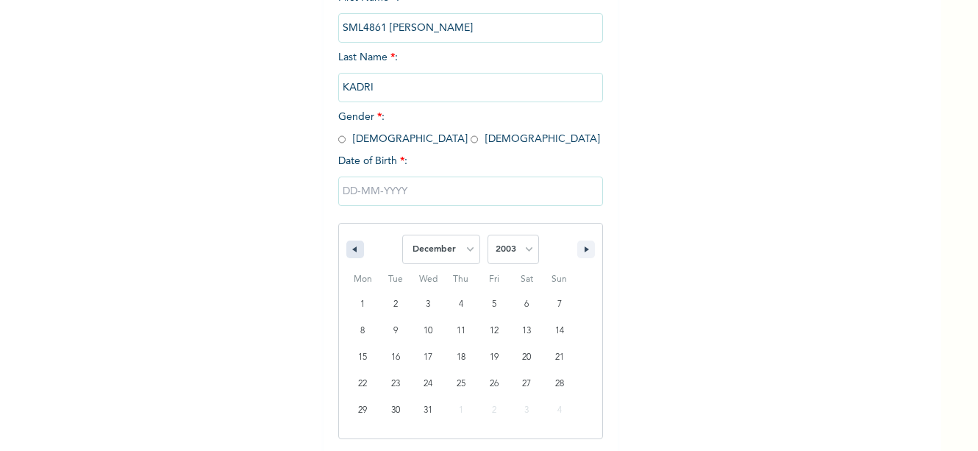
click at [351, 247] on icon "button" at bounding box center [352, 249] width 7 height 6
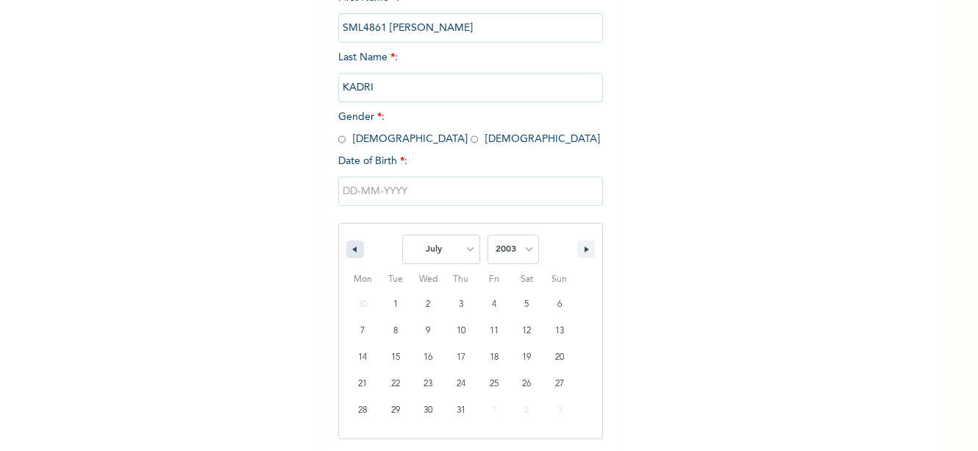
click at [351, 247] on icon "button" at bounding box center [352, 249] width 7 height 6
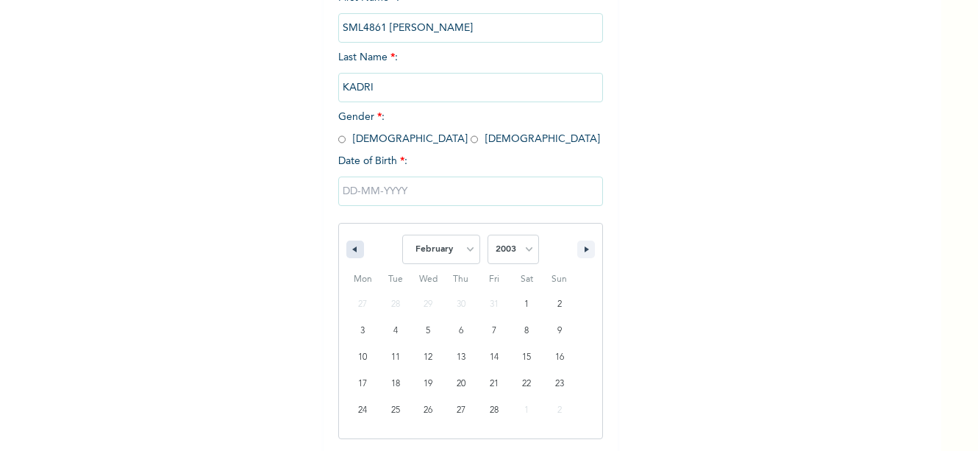
click at [351, 247] on icon "button" at bounding box center [352, 249] width 7 height 6
select select "11"
select select "2002"
click at [351, 247] on icon "button" at bounding box center [352, 249] width 7 height 6
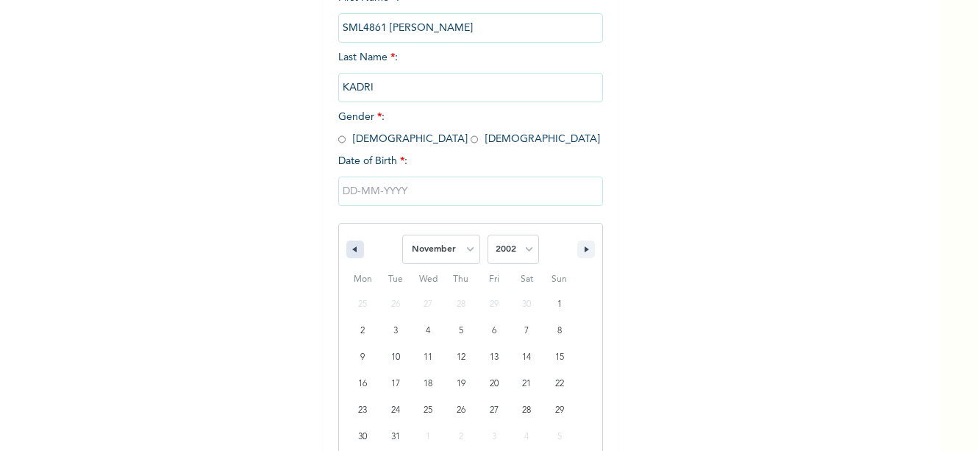
click at [351, 247] on icon "button" at bounding box center [352, 249] width 7 height 6
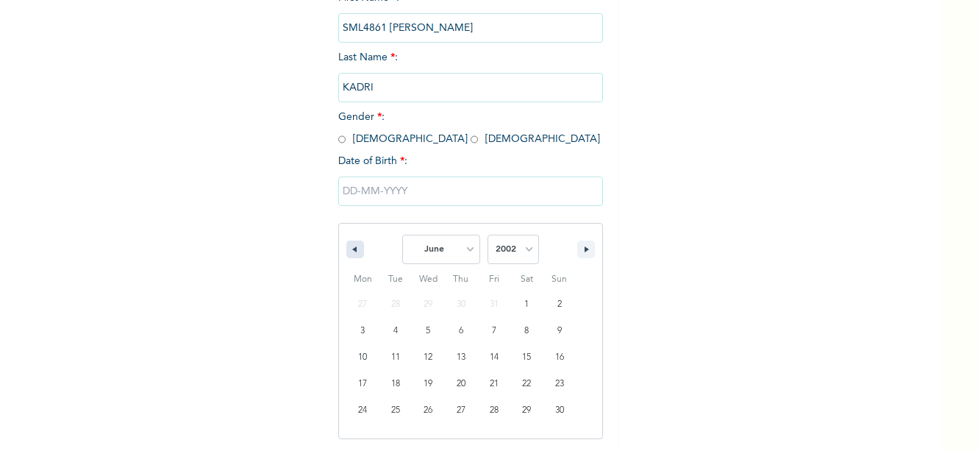
click at [351, 247] on icon "button" at bounding box center [352, 249] width 7 height 6
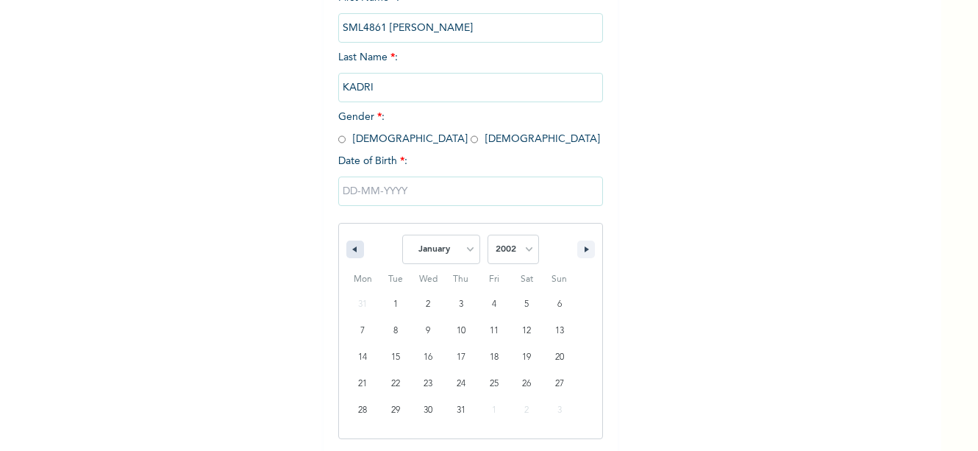
click at [351, 247] on icon "button" at bounding box center [352, 249] width 7 height 6
select select "11"
select select "2001"
click at [351, 247] on icon "button" at bounding box center [352, 249] width 7 height 6
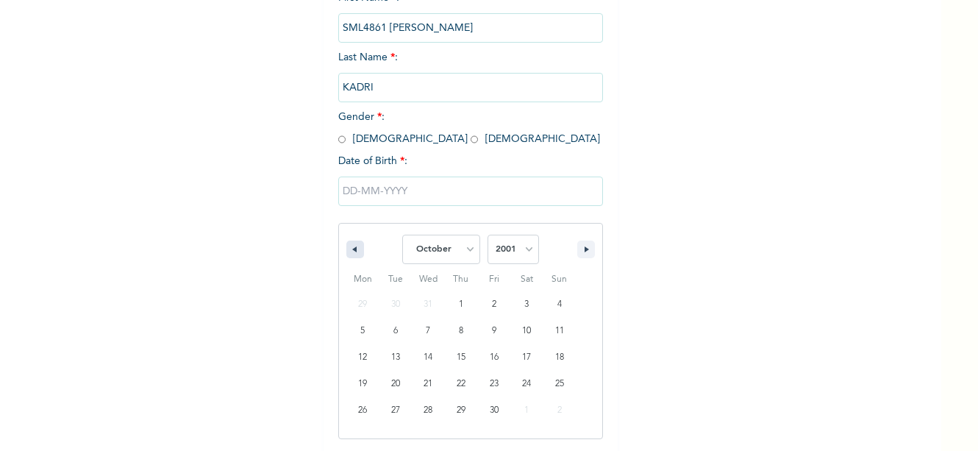
click at [351, 247] on icon "button" at bounding box center [352, 249] width 7 height 6
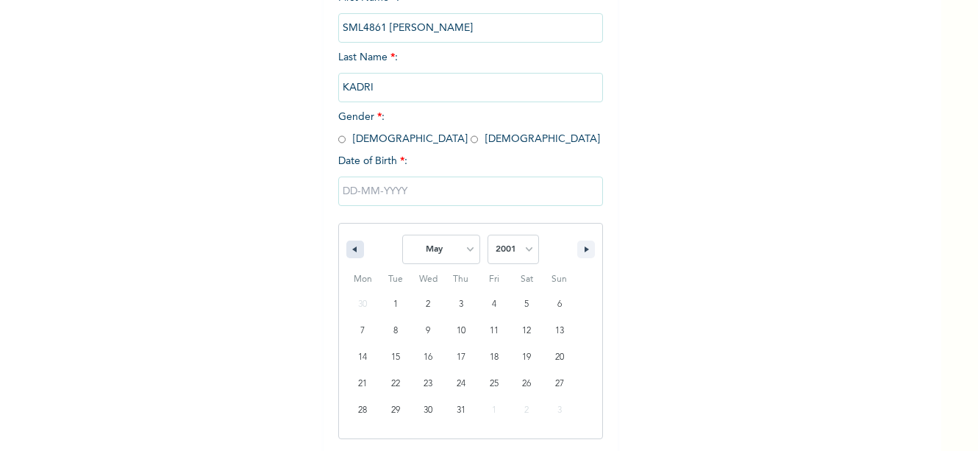
click at [351, 247] on icon "button" at bounding box center [352, 249] width 7 height 6
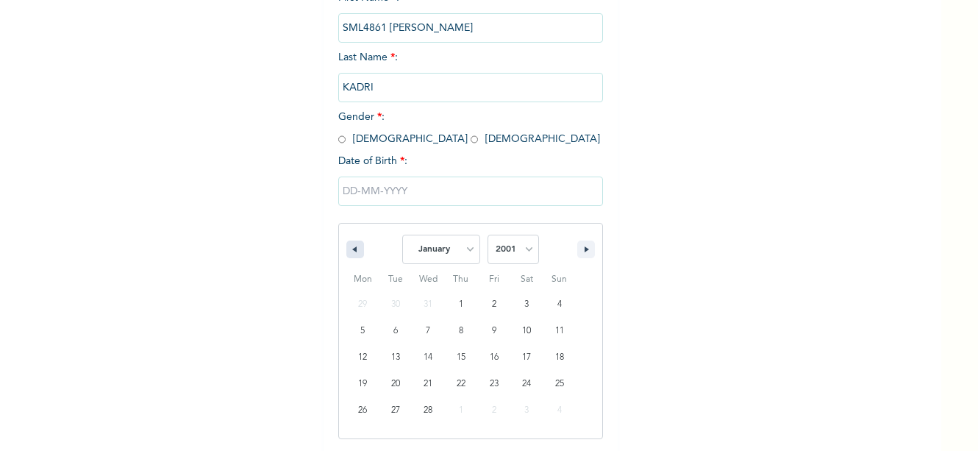
select select "11"
select select "2000"
click at [351, 247] on icon "button" at bounding box center [352, 249] width 7 height 6
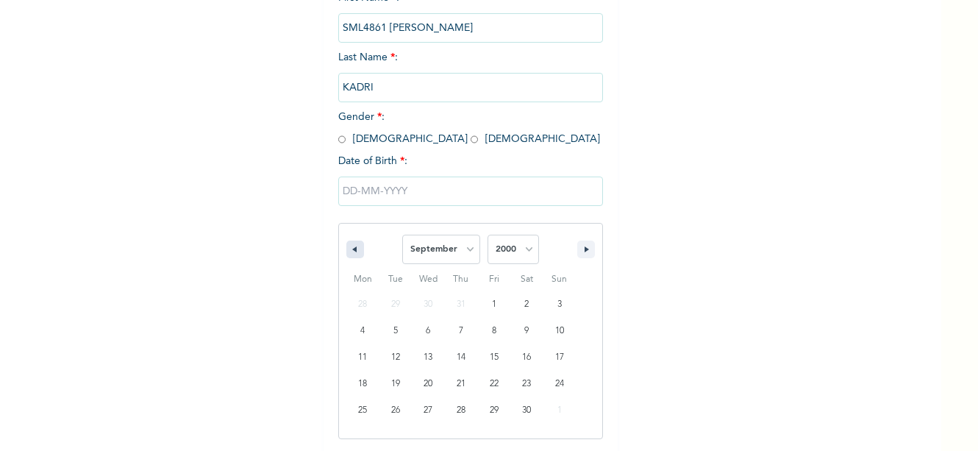
click at [351, 247] on icon "button" at bounding box center [352, 249] width 7 height 6
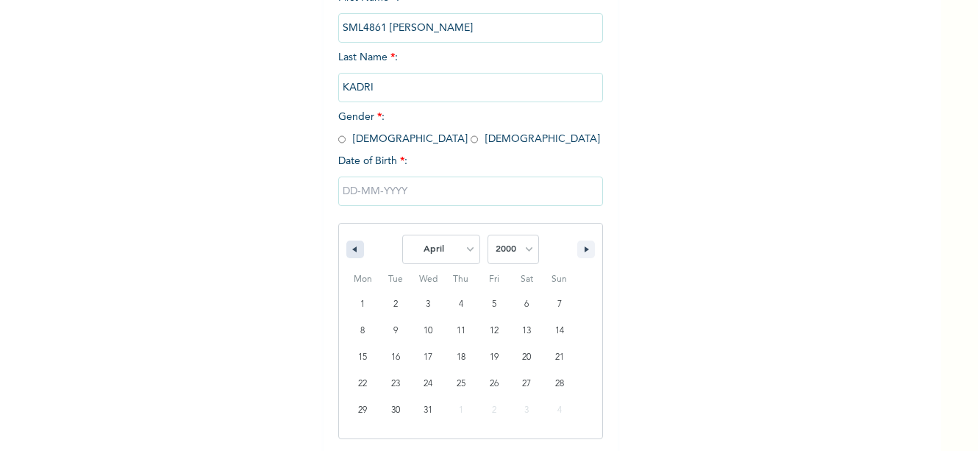
click at [351, 247] on icon "button" at bounding box center [352, 249] width 7 height 6
select select "11"
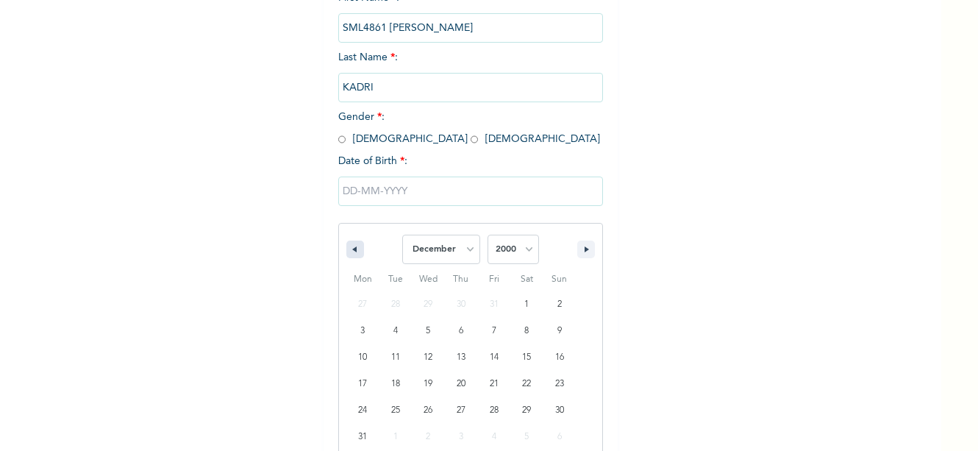
select select "1999"
click at [351, 247] on icon "button" at bounding box center [352, 249] width 7 height 6
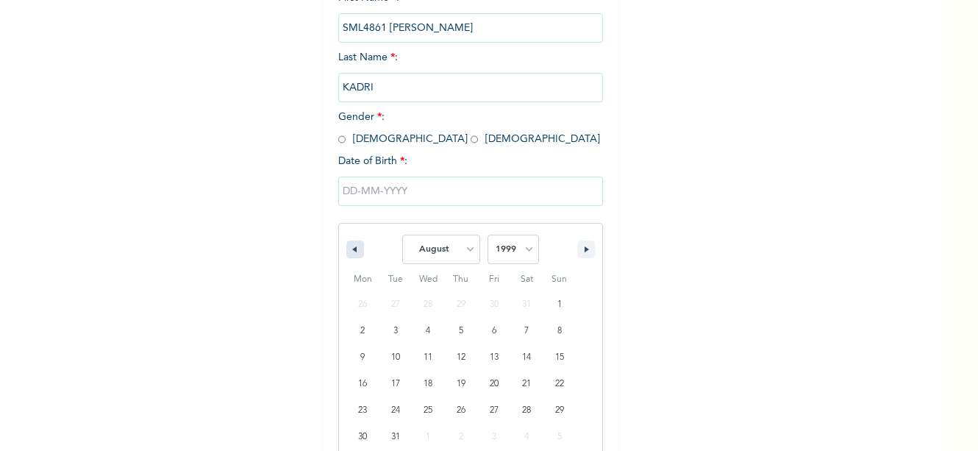
click at [351, 247] on icon "button" at bounding box center [352, 249] width 7 height 6
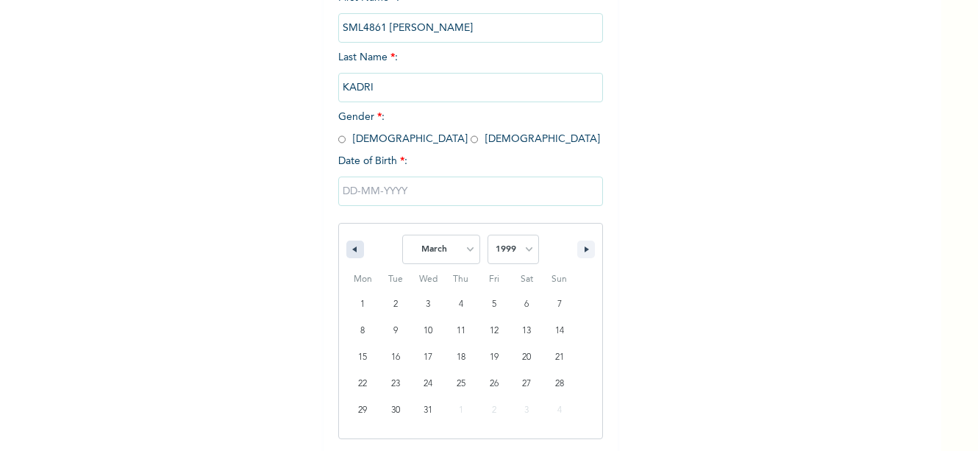
click at [351, 247] on icon "button" at bounding box center [352, 249] width 7 height 6
select select "11"
select select "1998"
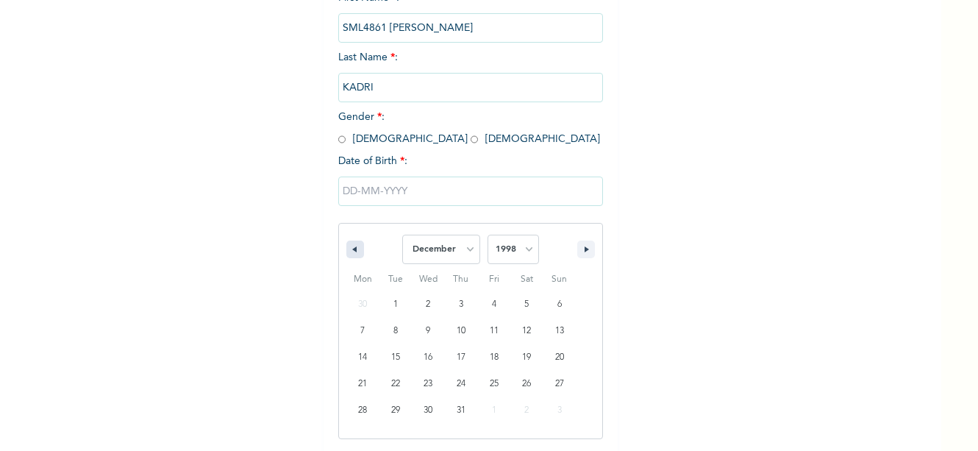
click at [351, 247] on icon "button" at bounding box center [352, 249] width 7 height 6
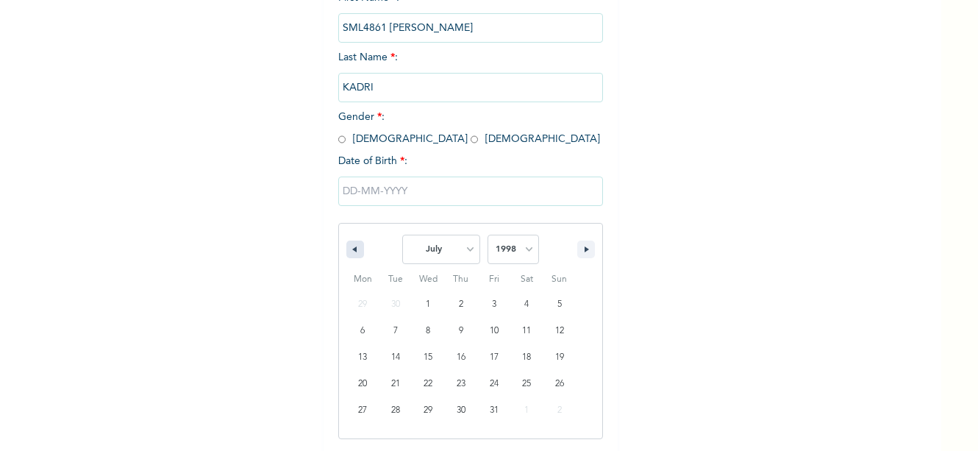
click at [351, 247] on icon "button" at bounding box center [352, 249] width 7 height 6
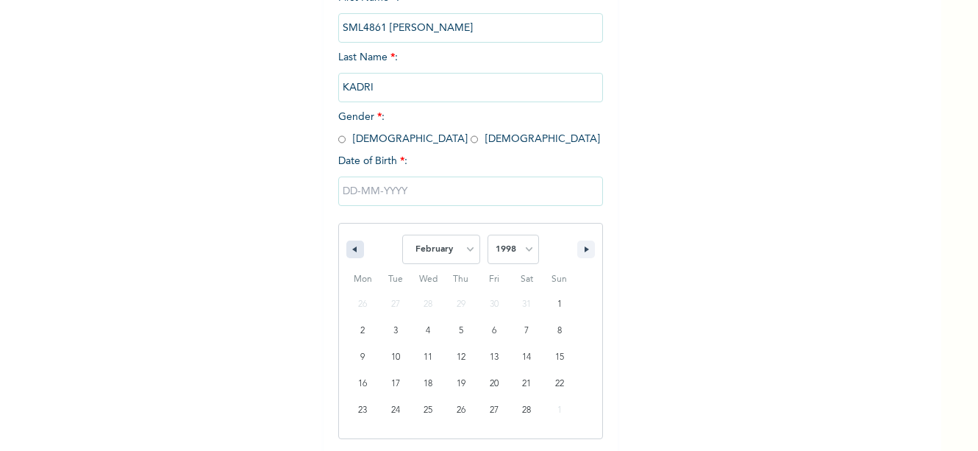
click at [351, 247] on icon "button" at bounding box center [352, 249] width 7 height 6
select select "11"
select select "1997"
click at [351, 247] on icon "button" at bounding box center [352, 249] width 7 height 6
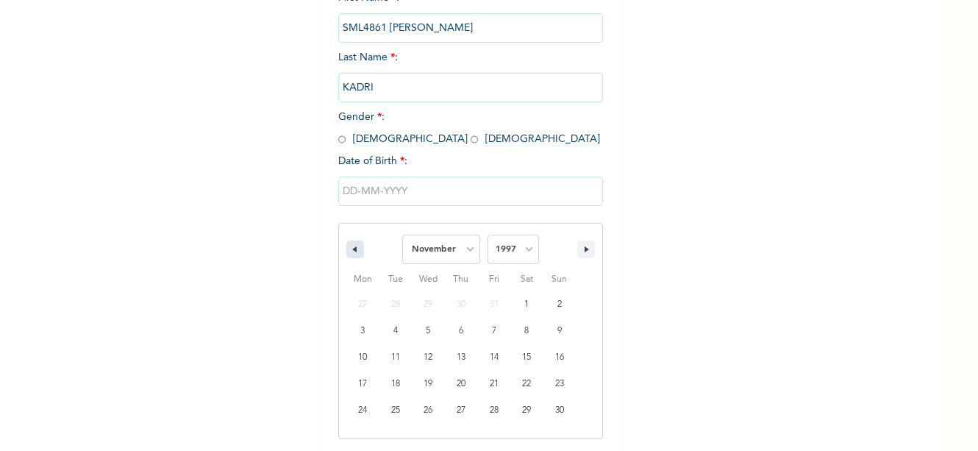
click at [351, 247] on icon "button" at bounding box center [352, 249] width 7 height 6
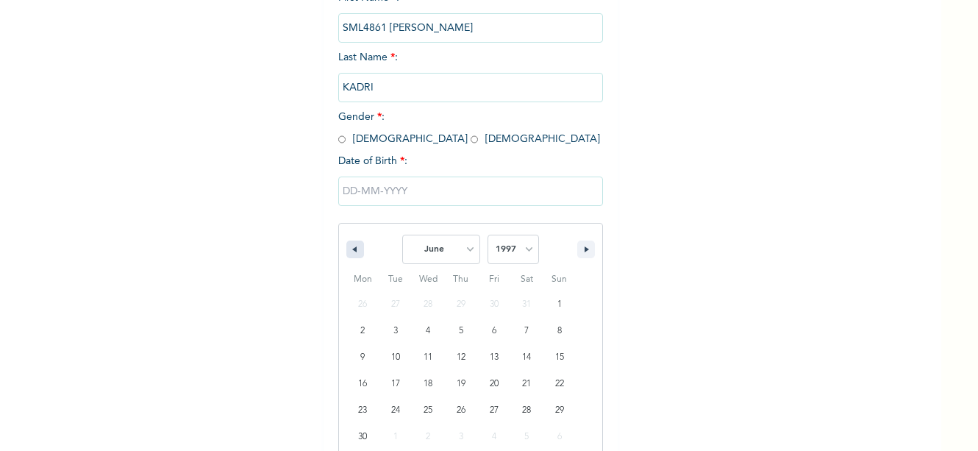
click at [351, 247] on icon "button" at bounding box center [352, 249] width 7 height 6
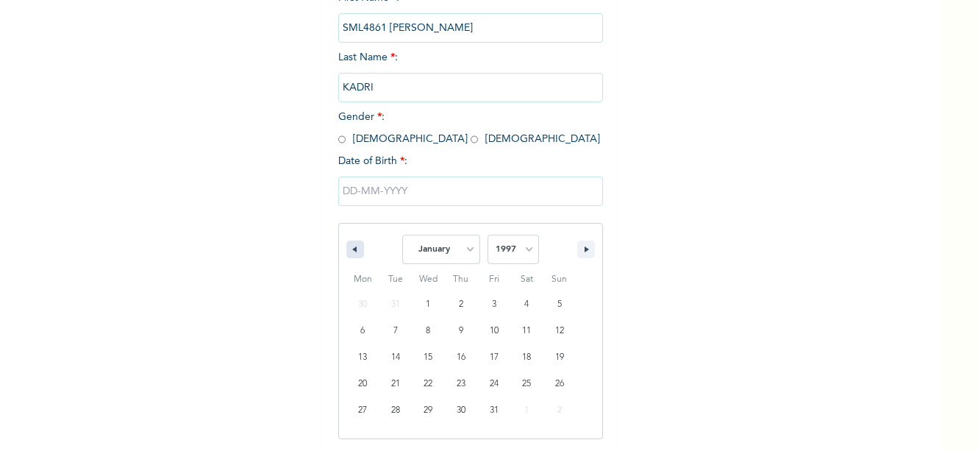
click at [351, 247] on icon "button" at bounding box center [352, 249] width 7 height 6
select select "11"
select select "1996"
click at [351, 247] on icon "button" at bounding box center [352, 249] width 7 height 6
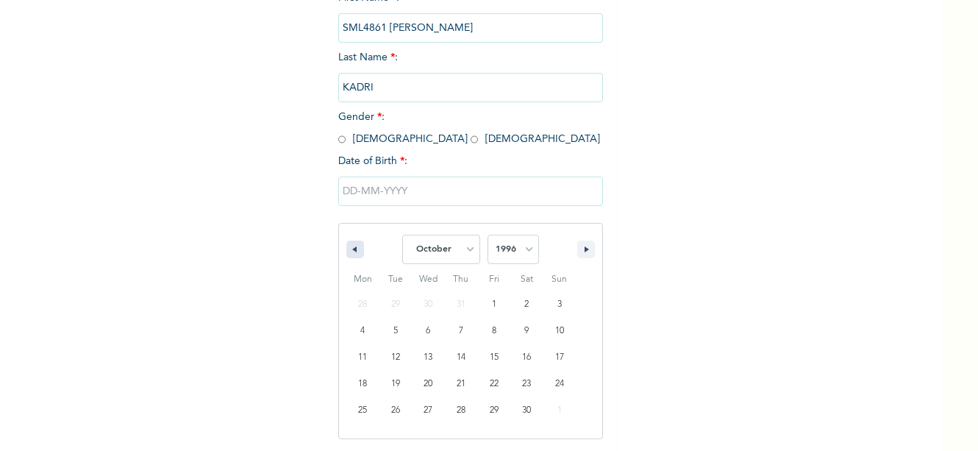
click at [351, 247] on icon "button" at bounding box center [352, 249] width 7 height 6
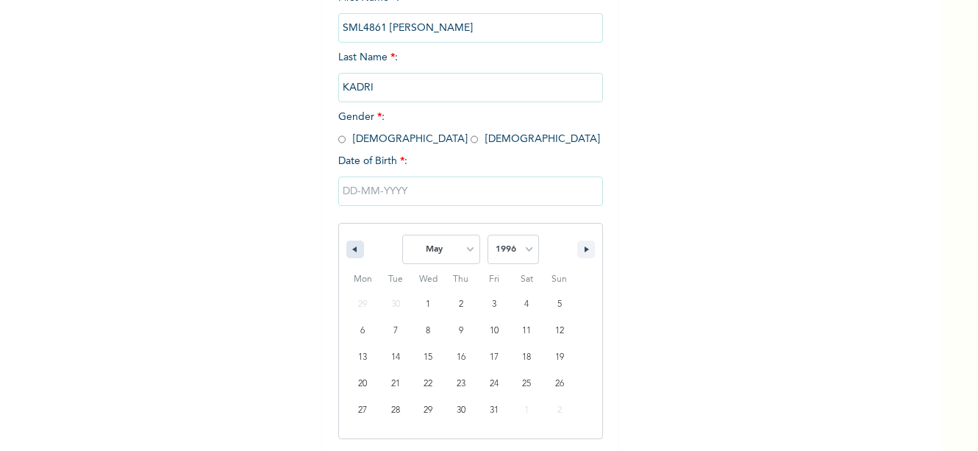
click at [351, 247] on icon "button" at bounding box center [352, 249] width 7 height 6
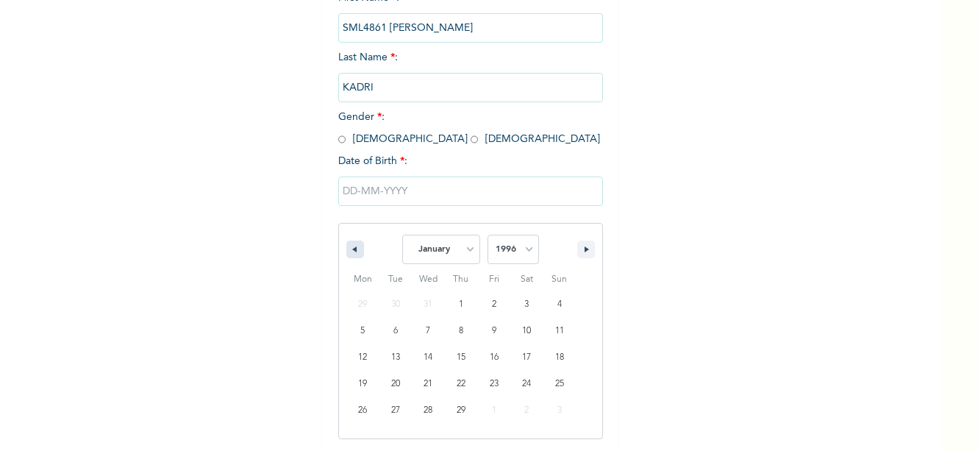
select select "11"
select select "1995"
click at [351, 247] on icon "button" at bounding box center [352, 249] width 7 height 6
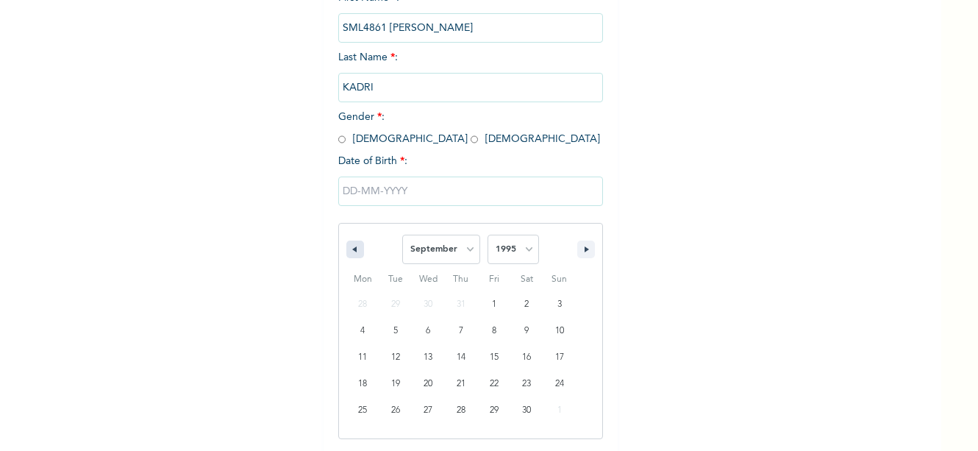
click at [351, 247] on icon "button" at bounding box center [352, 249] width 7 height 6
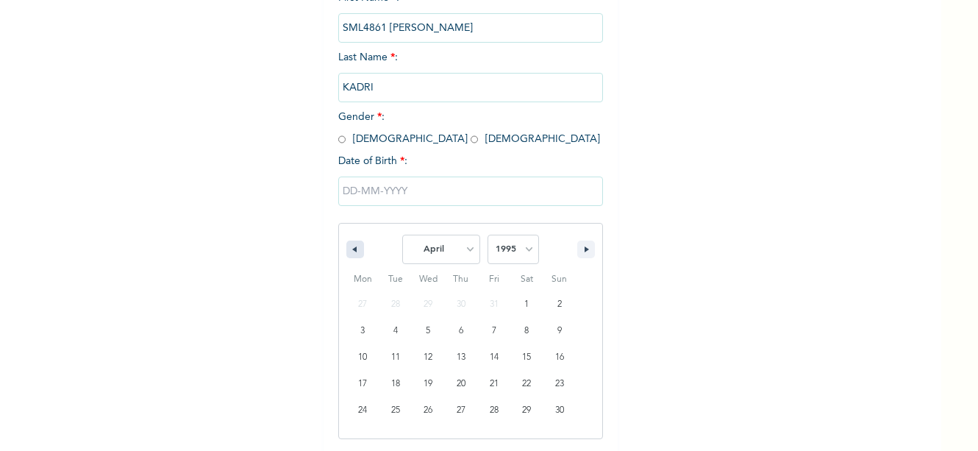
click at [351, 247] on icon "button" at bounding box center [352, 249] width 7 height 6
select select "11"
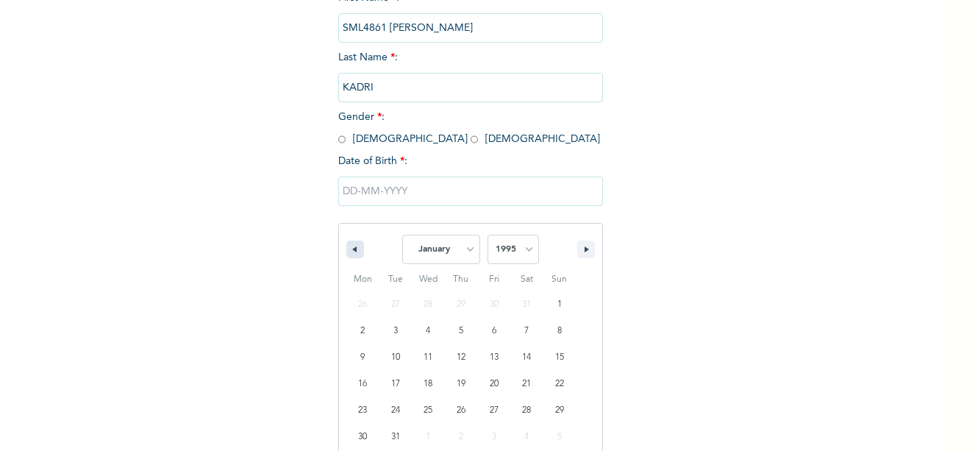
select select "1994"
click at [351, 247] on icon "button" at bounding box center [352, 249] width 7 height 6
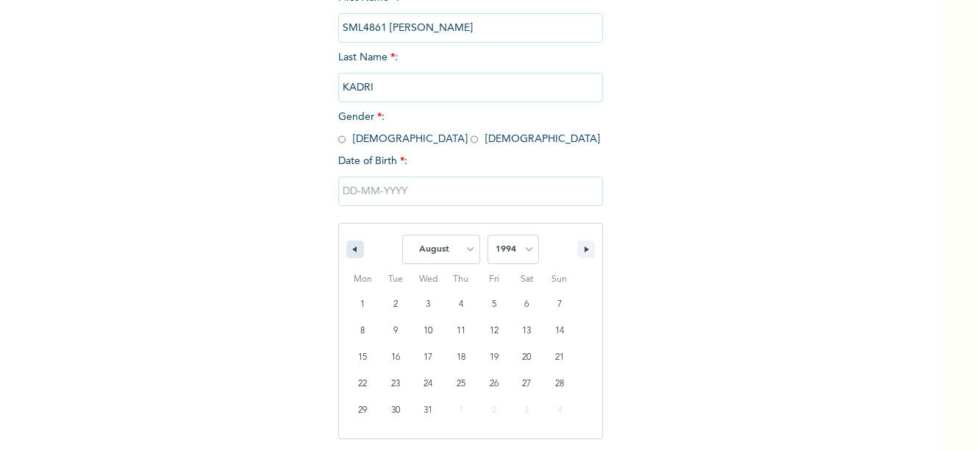
click at [351, 247] on icon "button" at bounding box center [352, 249] width 7 height 6
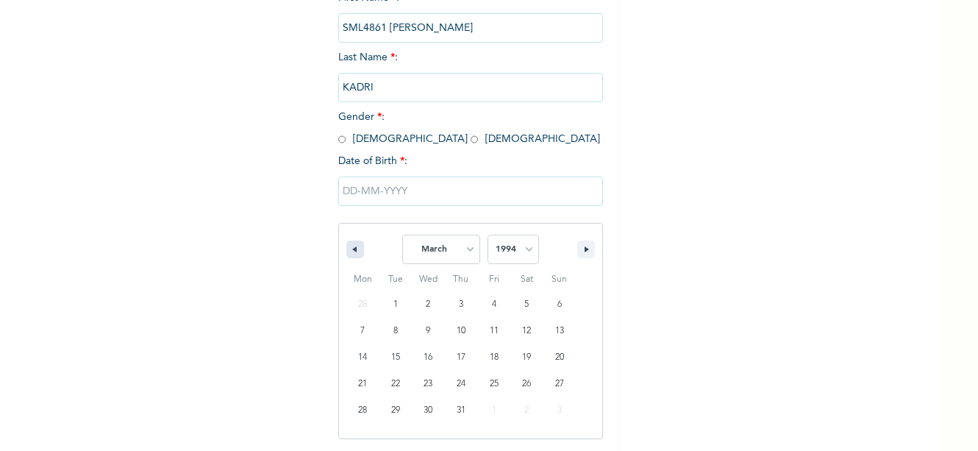
click at [351, 247] on icon "button" at bounding box center [352, 249] width 7 height 6
select select "11"
select select "1993"
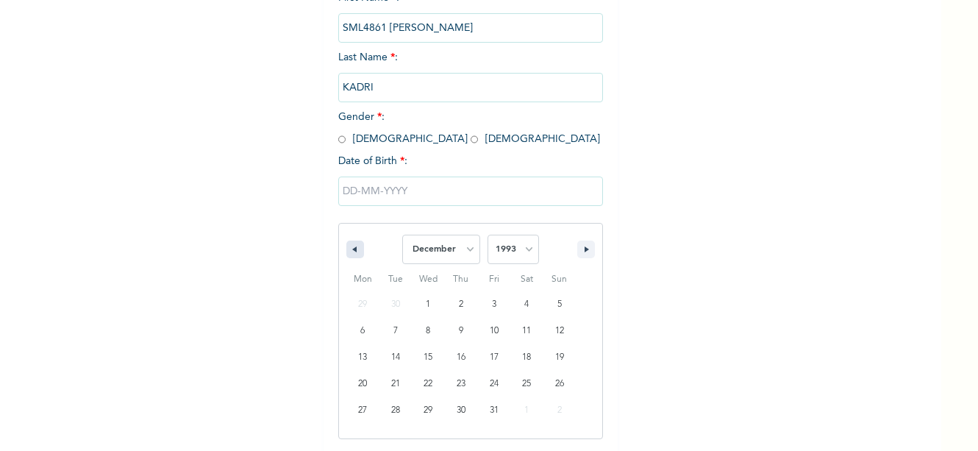
click at [351, 247] on icon "button" at bounding box center [352, 249] width 7 height 6
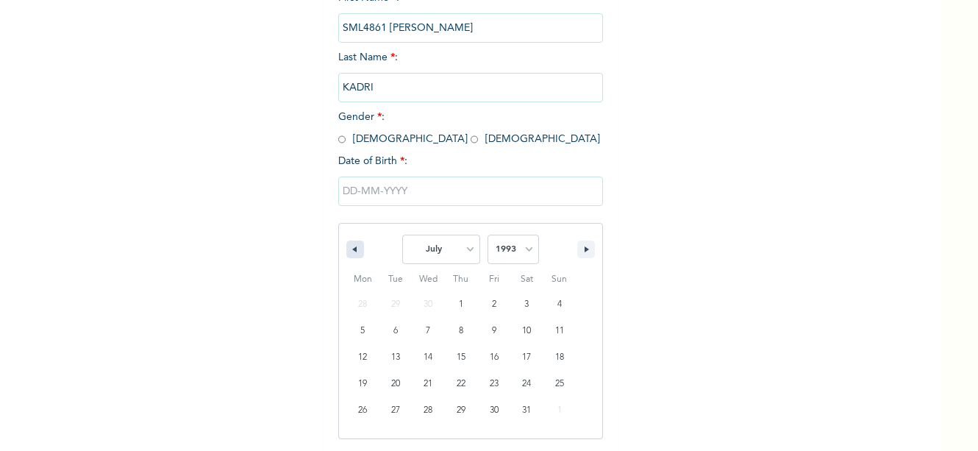
click at [351, 247] on icon "button" at bounding box center [352, 249] width 7 height 6
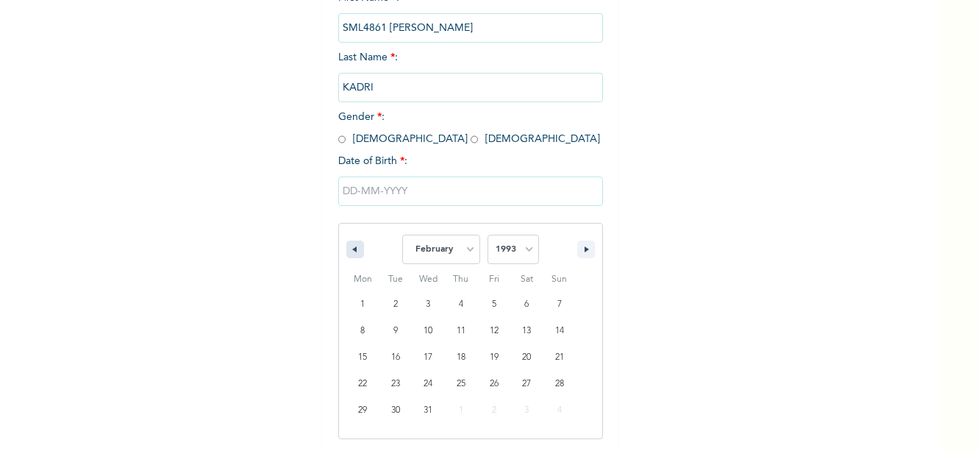
click at [351, 247] on icon "button" at bounding box center [352, 249] width 7 height 6
select select "11"
select select "1992"
click at [351, 247] on icon "button" at bounding box center [352, 249] width 7 height 6
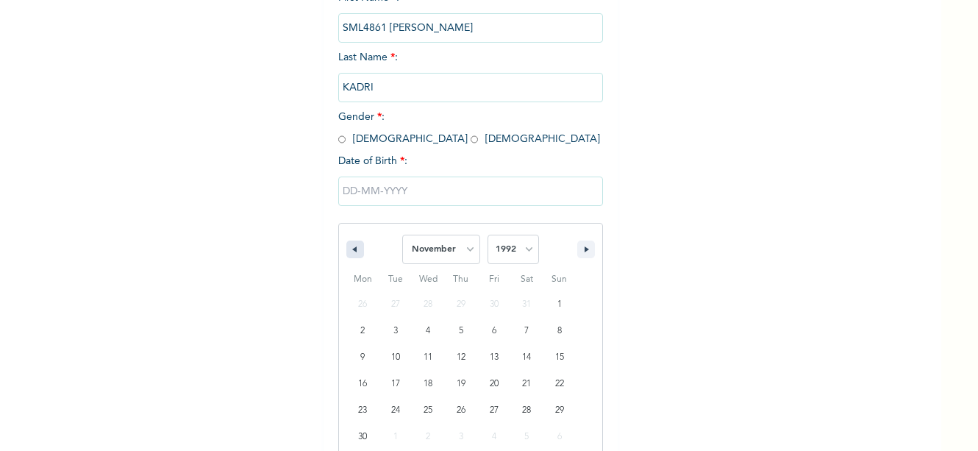
click at [351, 247] on icon "button" at bounding box center [352, 249] width 7 height 6
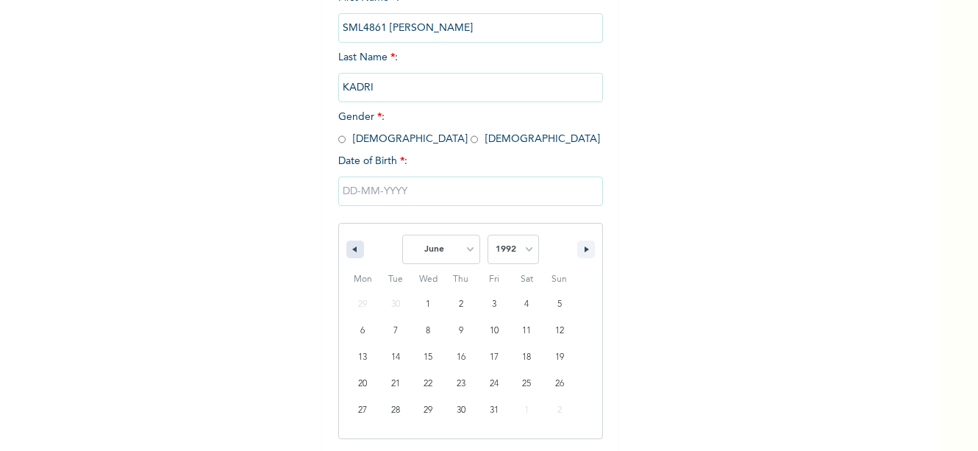
click at [351, 247] on icon "button" at bounding box center [352, 249] width 7 height 6
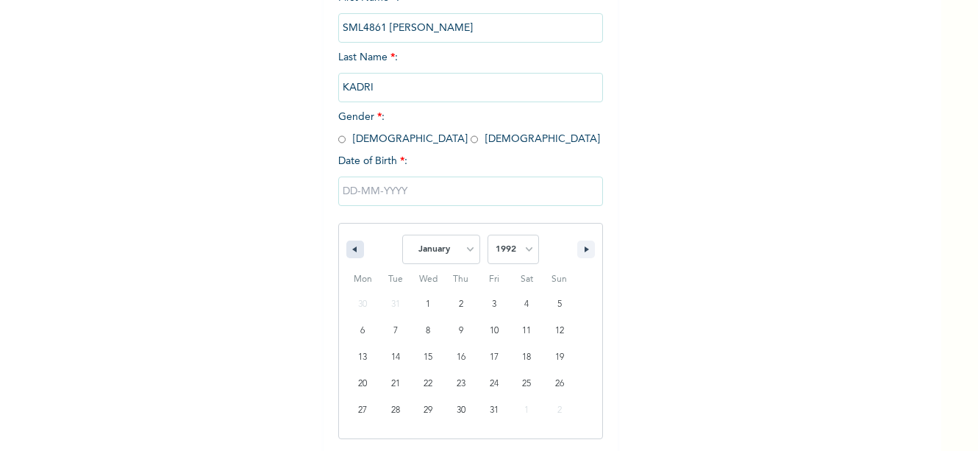
click at [351, 247] on icon "button" at bounding box center [352, 249] width 7 height 6
select select "11"
select select "1991"
click at [351, 247] on icon "button" at bounding box center [352, 249] width 7 height 6
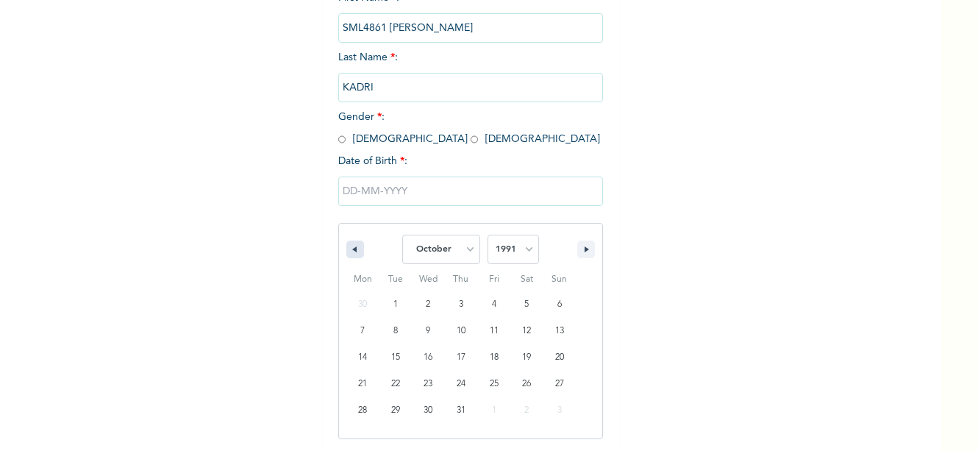
click at [351, 247] on icon "button" at bounding box center [352, 249] width 7 height 6
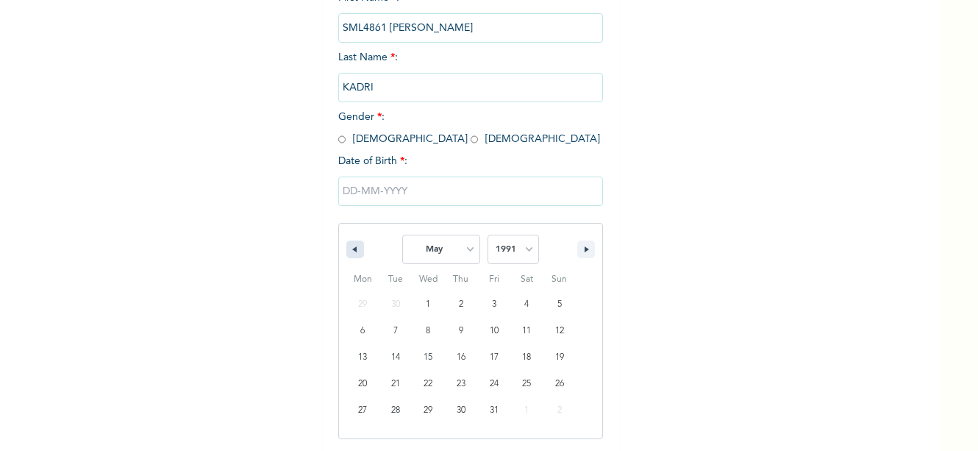
click at [351, 247] on icon "button" at bounding box center [352, 249] width 7 height 6
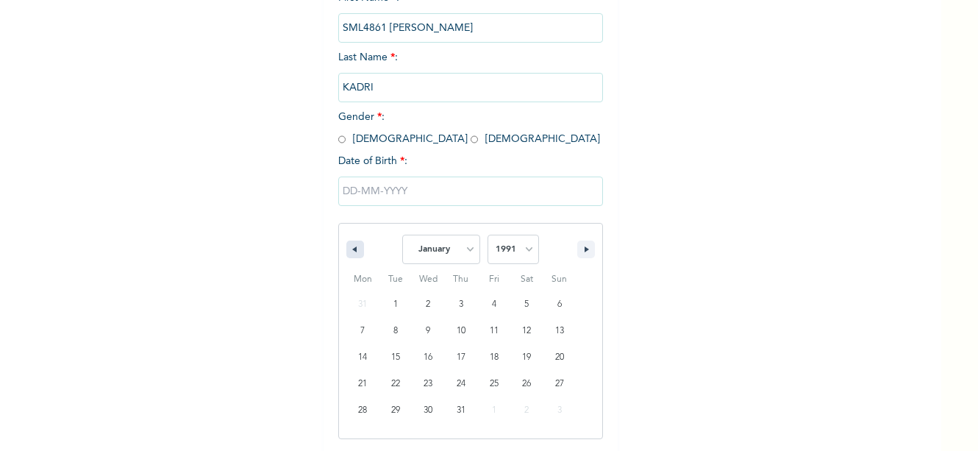
select select "11"
select select "1990"
click at [351, 247] on icon "button" at bounding box center [352, 249] width 7 height 6
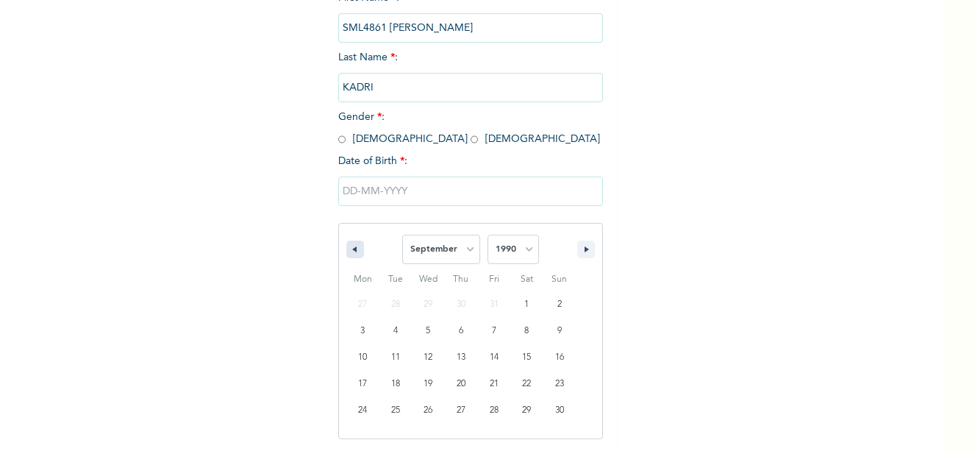
click at [351, 247] on icon "button" at bounding box center [352, 249] width 7 height 6
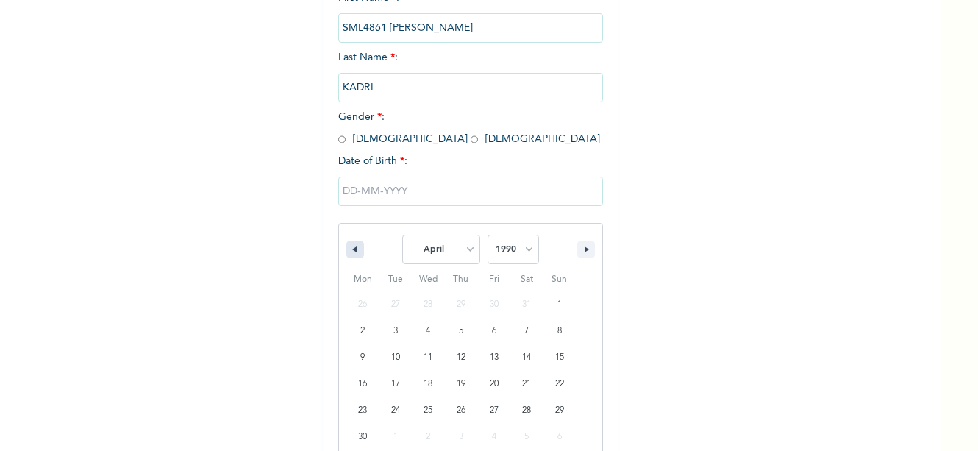
click at [351, 247] on icon "button" at bounding box center [352, 249] width 7 height 6
select select "11"
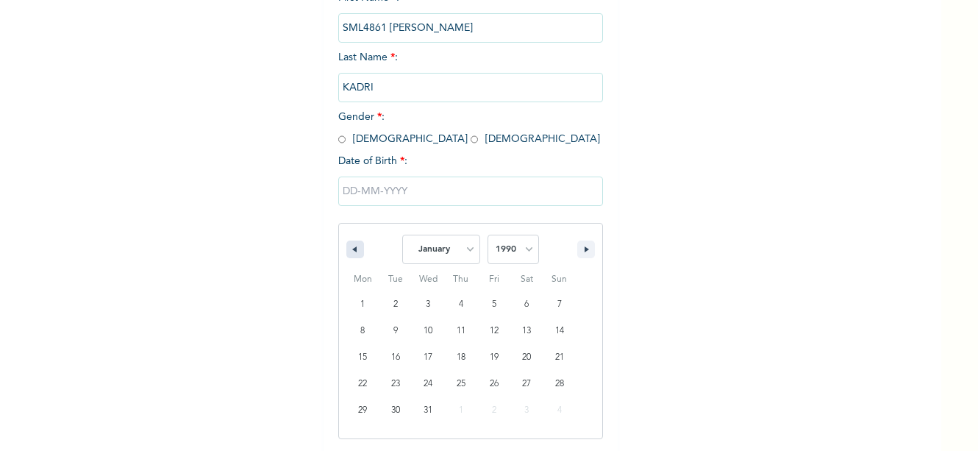
select select "1989"
click at [351, 247] on icon "button" at bounding box center [352, 249] width 7 height 6
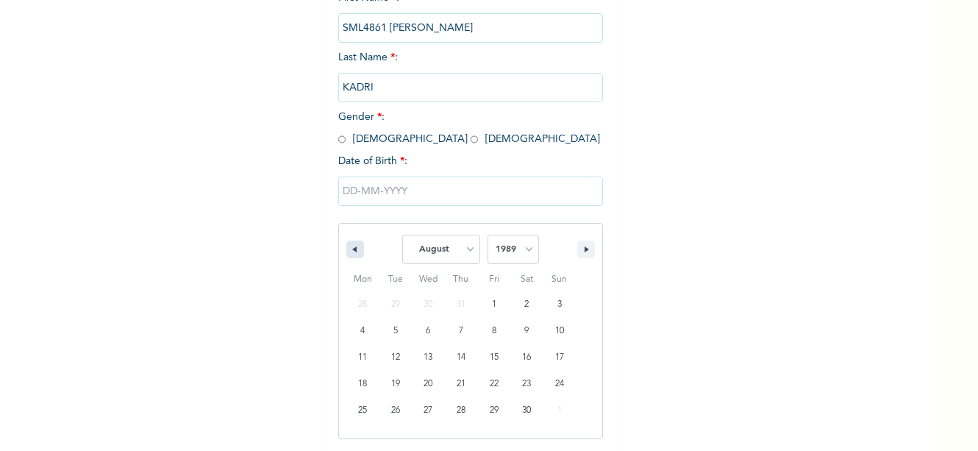
click at [351, 247] on icon "button" at bounding box center [352, 249] width 7 height 6
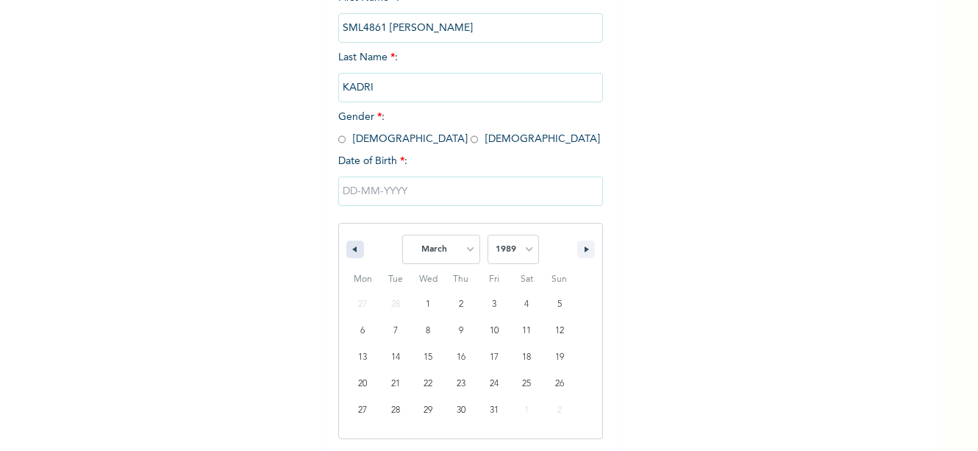
click at [351, 247] on icon "button" at bounding box center [352, 249] width 7 height 6
select select "11"
select select "1988"
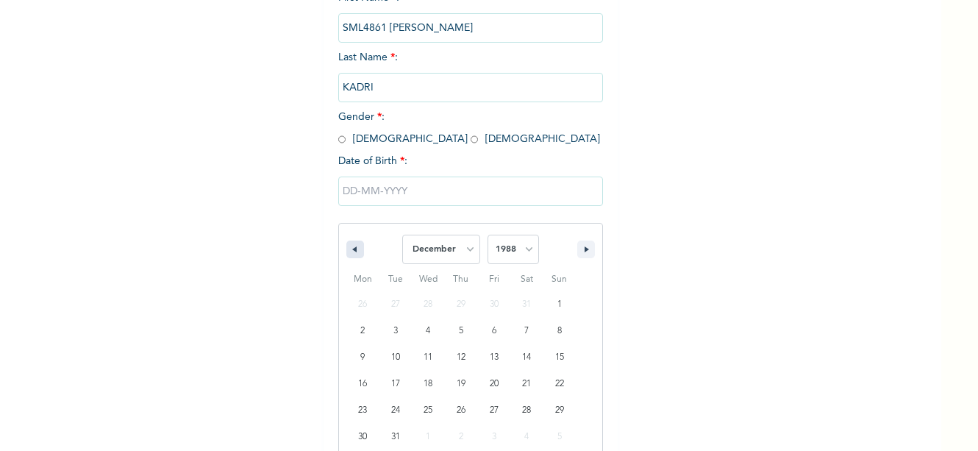
click at [351, 247] on icon "button" at bounding box center [352, 249] width 7 height 6
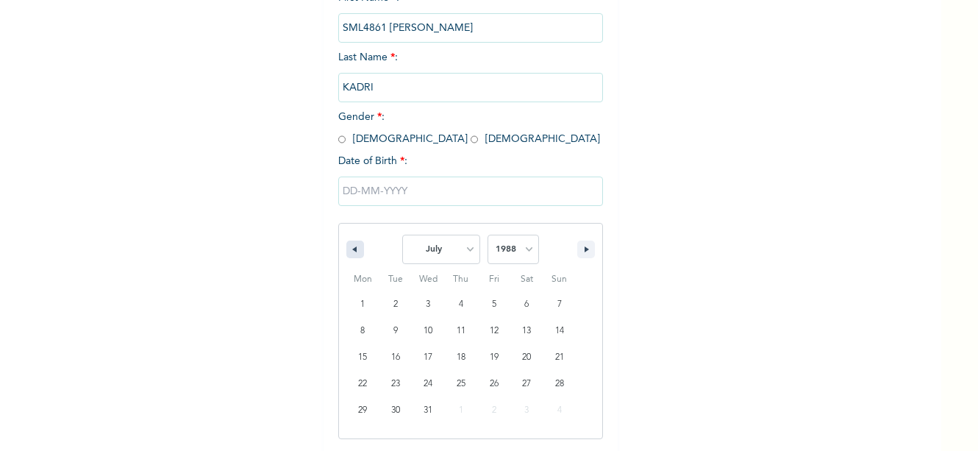
click at [351, 247] on icon "button" at bounding box center [352, 249] width 7 height 6
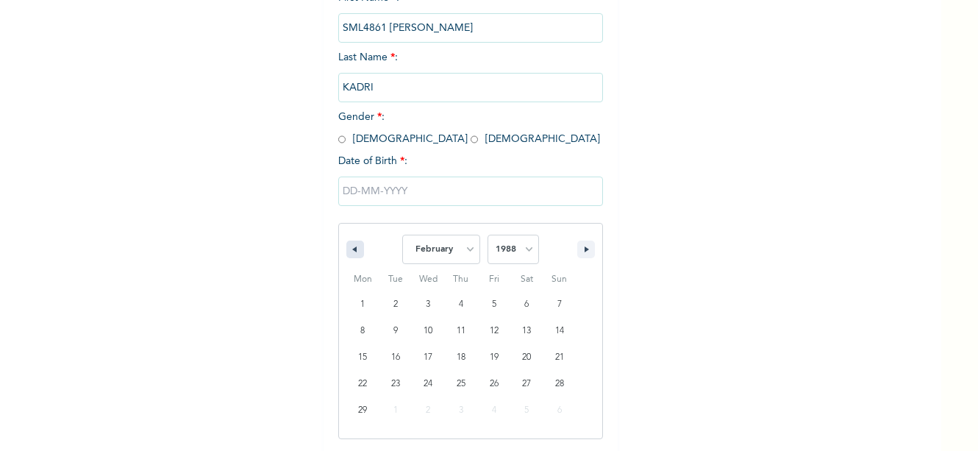
click at [351, 247] on icon "button" at bounding box center [352, 249] width 7 height 6
select select "0"
type input "[DATE]"
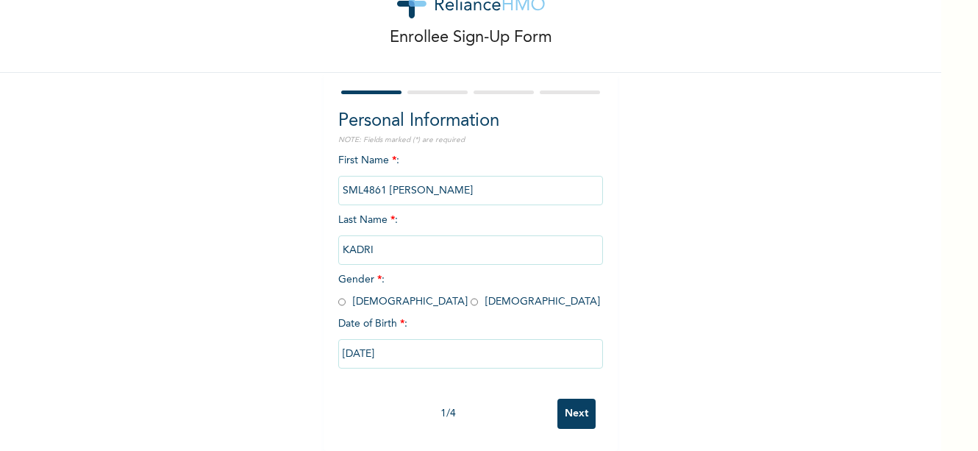
scroll to position [66, 0]
click at [340, 288] on span "Gender * : [DEMOGRAPHIC_DATA] [DEMOGRAPHIC_DATA]" at bounding box center [469, 290] width 262 height 32
click at [338, 295] on input "radio" at bounding box center [341, 302] width 7 height 14
radio input "true"
click at [568, 399] on input "Next" at bounding box center [576, 414] width 38 height 30
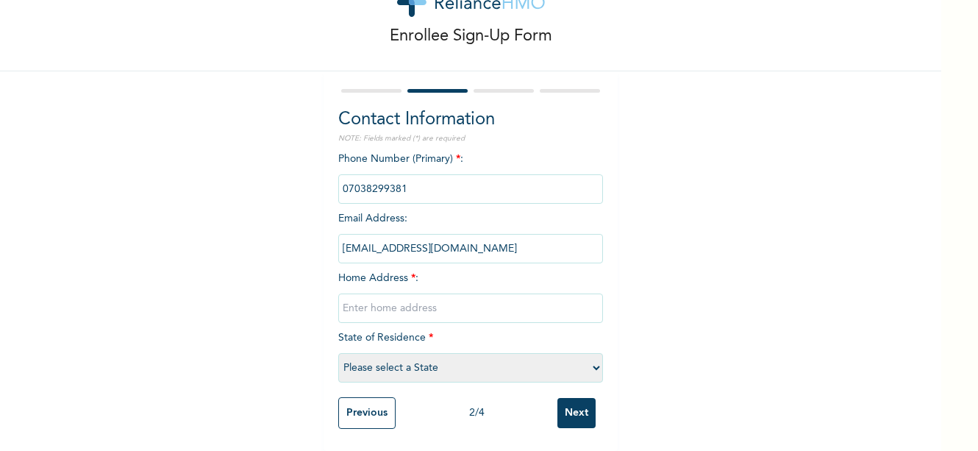
click at [424, 300] on input "text" at bounding box center [470, 307] width 265 height 29
click at [485, 299] on input "[STREET_ADDRESS]" at bounding box center [470, 307] width 265 height 29
click at [551, 301] on input "[STREET_ADDRESS]" at bounding box center [470, 307] width 265 height 29
click at [484, 298] on input "[STREET_ADDRESS]" at bounding box center [470, 307] width 265 height 29
click at [489, 298] on input "[STREET_ADDRESS]" at bounding box center [470, 307] width 265 height 29
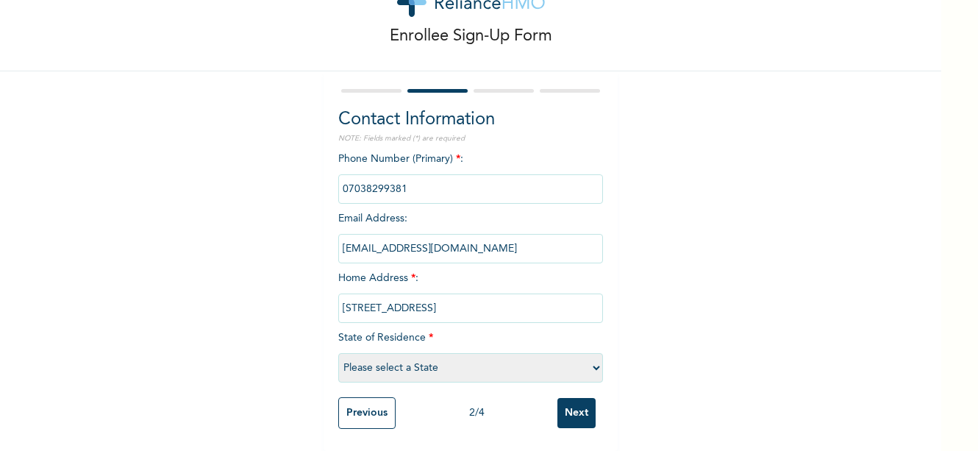
click at [487, 299] on input "[STREET_ADDRESS]" at bounding box center [470, 307] width 265 height 29
click at [490, 299] on input "[STREET_ADDRESS]" at bounding box center [470, 307] width 265 height 29
click at [516, 299] on input "[STREET_ADDRESS]" at bounding box center [470, 307] width 265 height 29
type input "[STREET_ADDRESS]"
click at [489, 353] on select "Please select a State [PERSON_NAME] (FCT) [PERSON_NAME] Ibom [GEOGRAPHIC_DATA] …" at bounding box center [470, 367] width 265 height 29
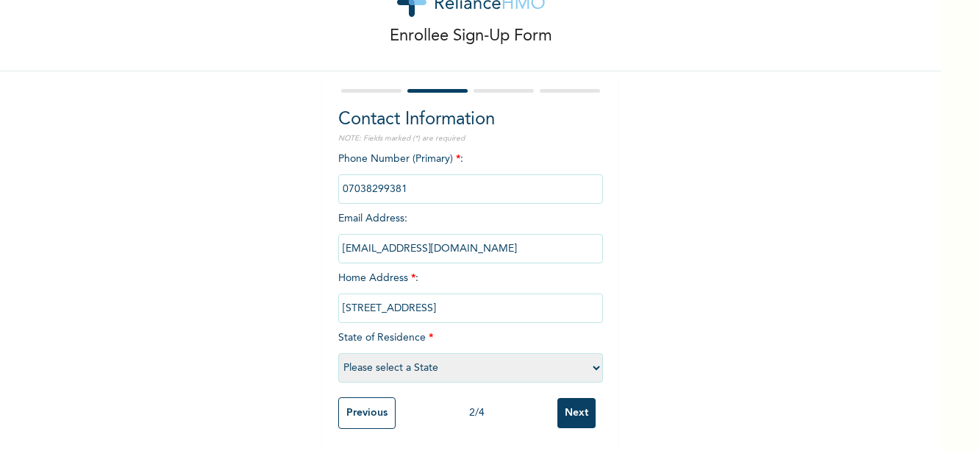
select select "33"
click at [338, 353] on select "Please select a State [PERSON_NAME] (FCT) [PERSON_NAME] Ibom [GEOGRAPHIC_DATA] …" at bounding box center [470, 367] width 265 height 29
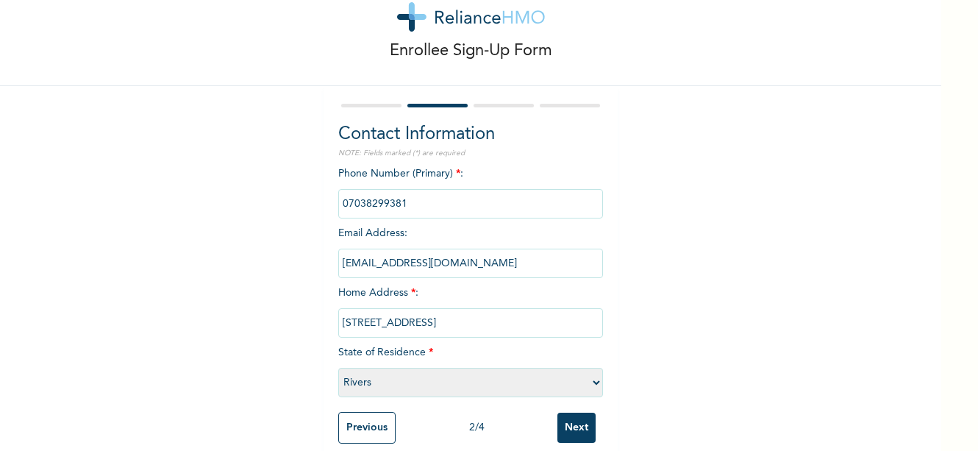
scroll to position [68, 0]
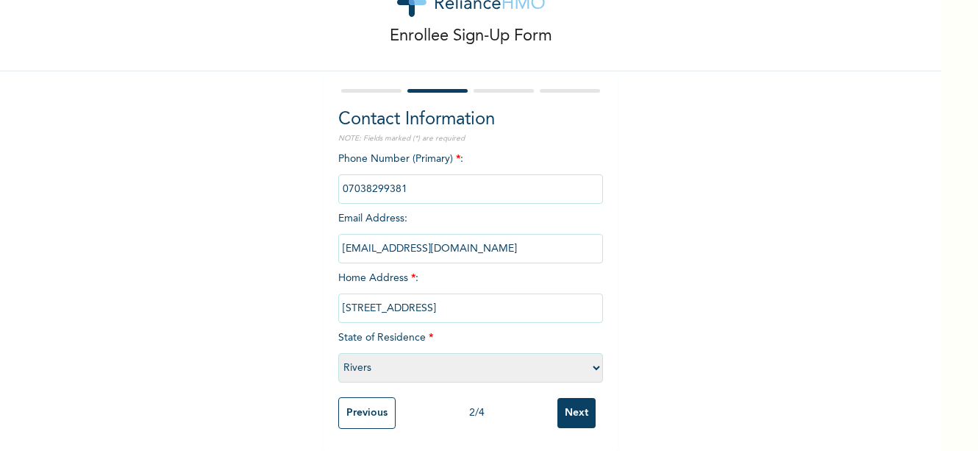
click at [565, 401] on input "Next" at bounding box center [576, 413] width 38 height 30
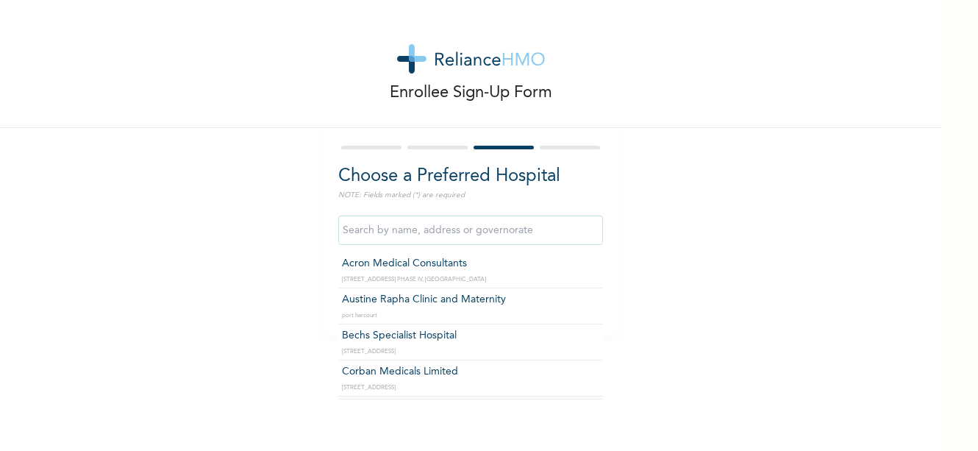
click at [440, 233] on input "text" at bounding box center [470, 229] width 265 height 29
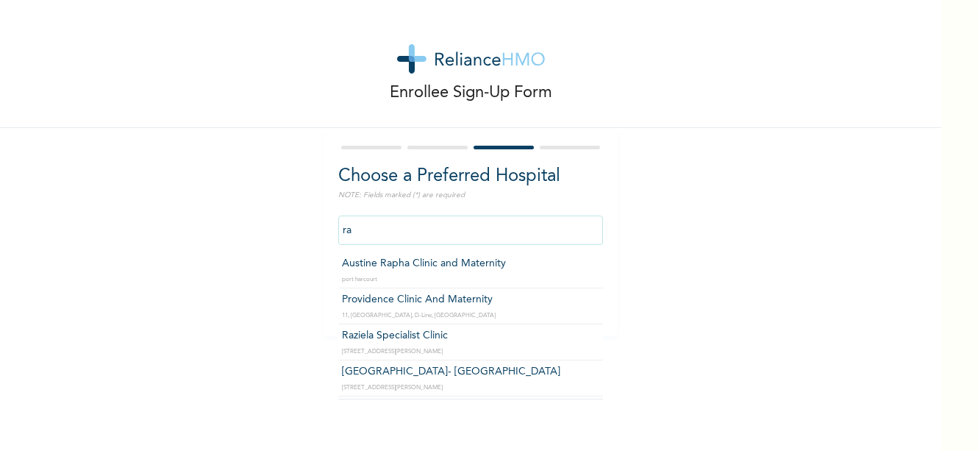
type input "Raziela Specialist Clinic"
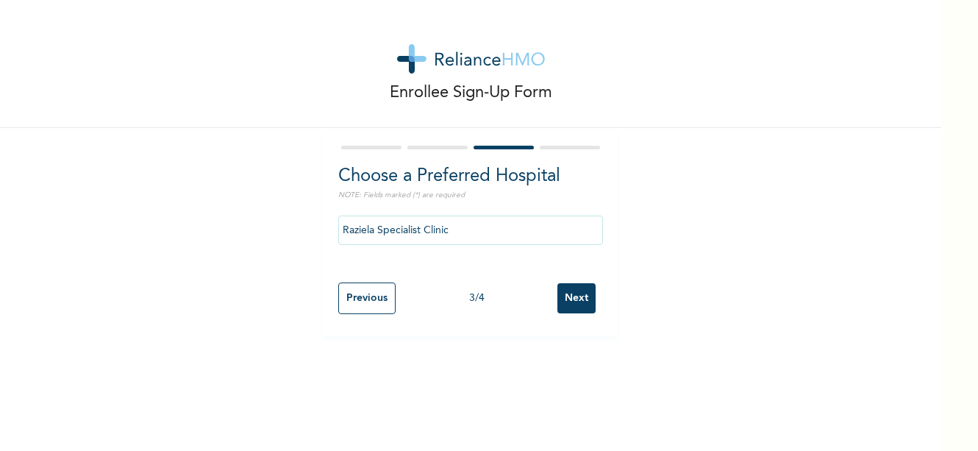
click at [566, 301] on input "Next" at bounding box center [576, 298] width 38 height 30
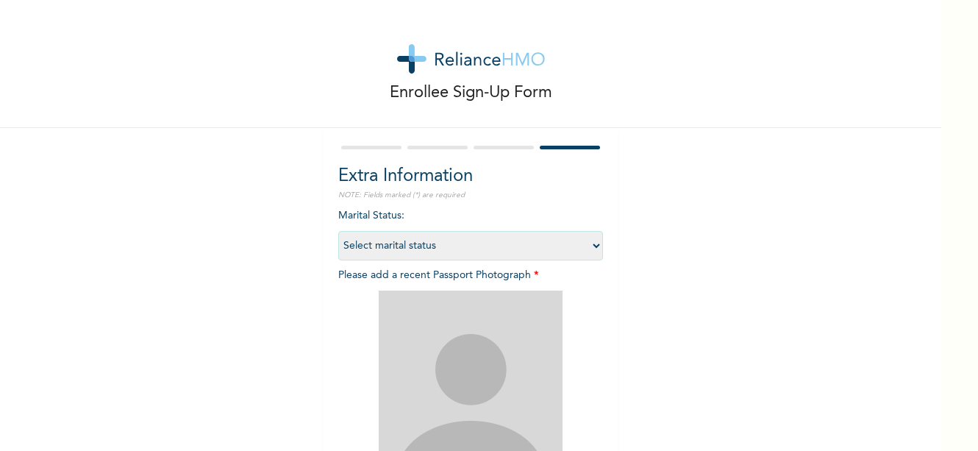
click at [585, 240] on select "Select marital status [DEMOGRAPHIC_DATA] Married [DEMOGRAPHIC_DATA] Widow/[DEMO…" at bounding box center [470, 245] width 265 height 29
select select "2"
click at [338, 231] on select "Select marital status [DEMOGRAPHIC_DATA] Married [DEMOGRAPHIC_DATA] Widow/[DEMO…" at bounding box center [470, 245] width 265 height 29
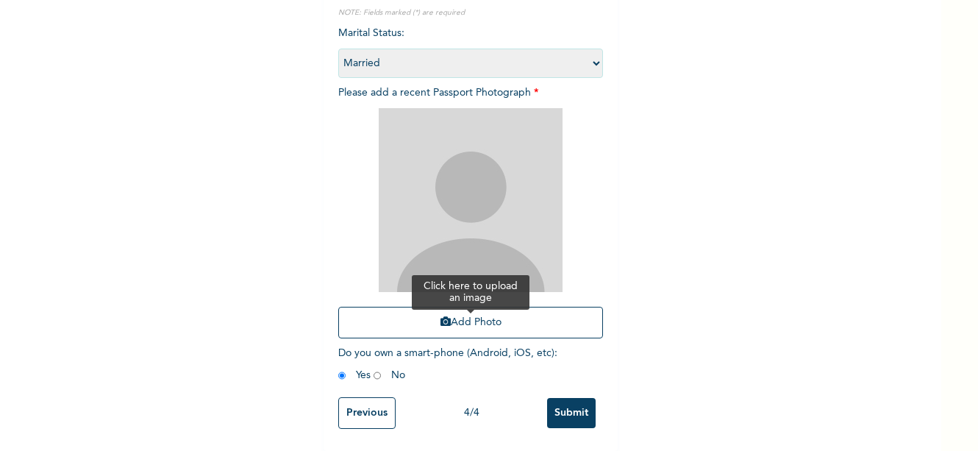
click at [476, 313] on button "Add Photo" at bounding box center [470, 323] width 265 height 32
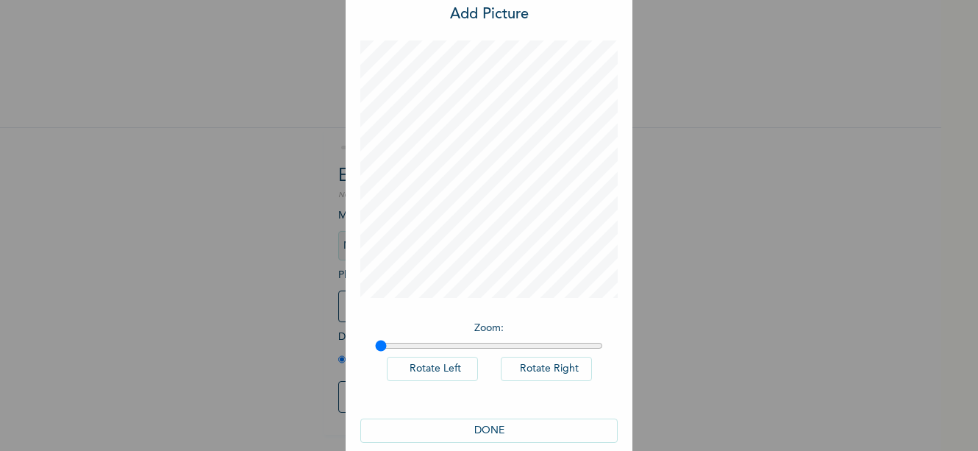
scroll to position [62, 0]
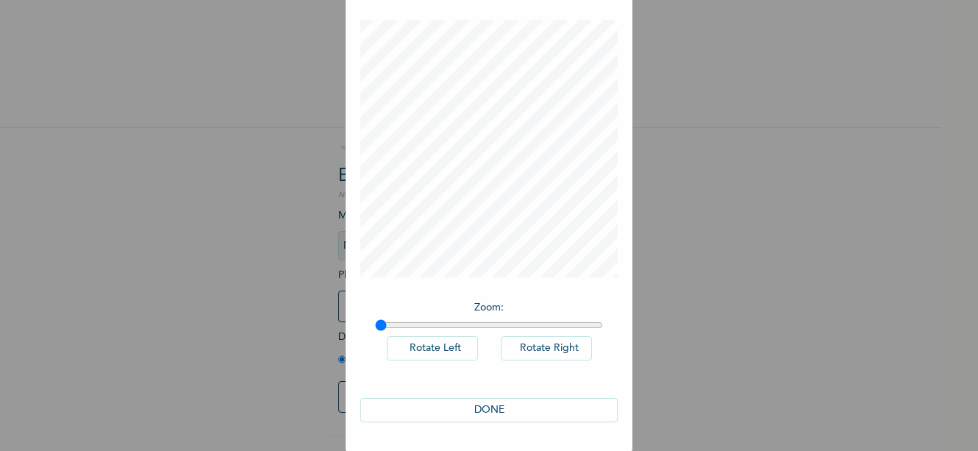
click at [484, 408] on button "DONE" at bounding box center [488, 410] width 257 height 24
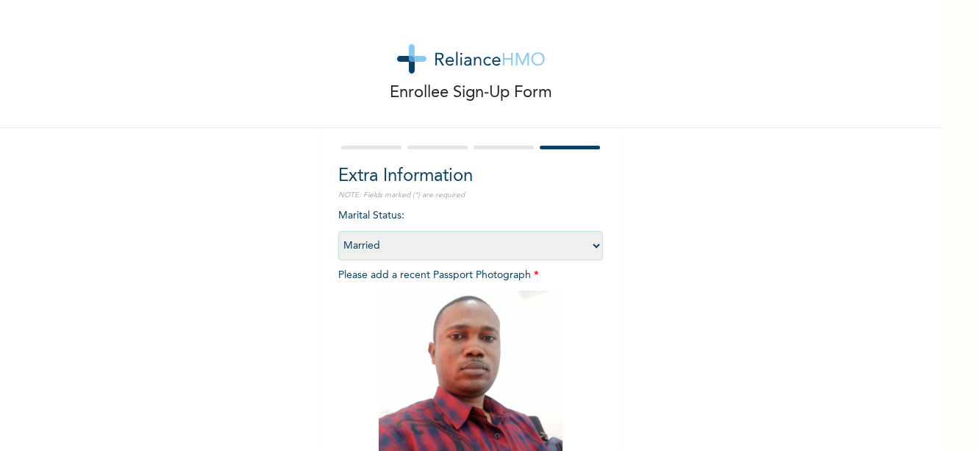
scroll to position [193, 0]
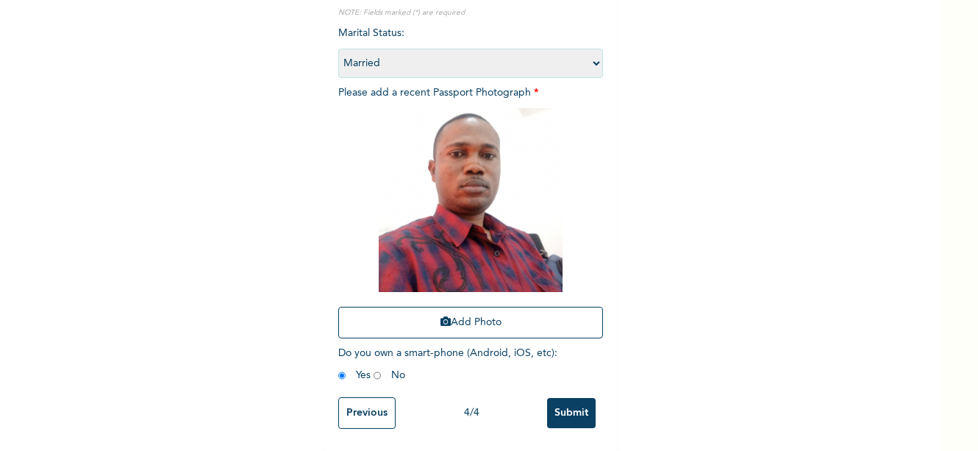
click at [575, 400] on input "Submit" at bounding box center [571, 413] width 49 height 30
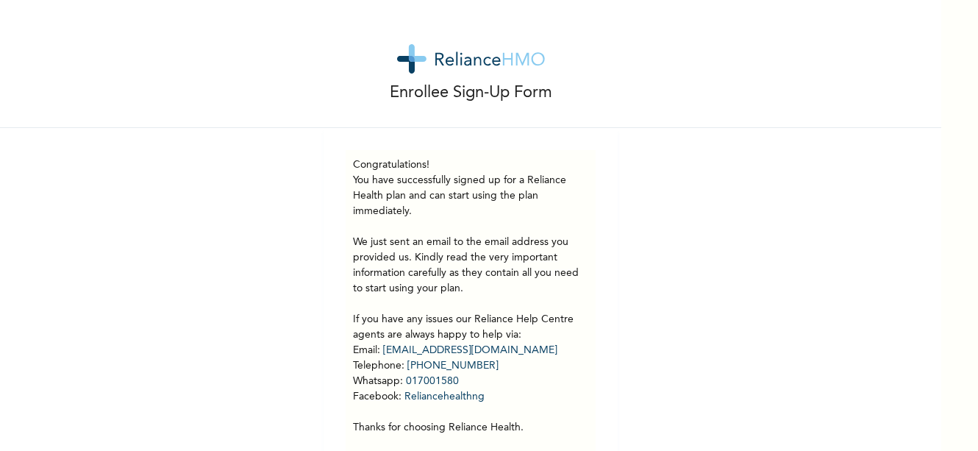
scroll to position [56, 0]
